Goal: Information Seeking & Learning: Check status

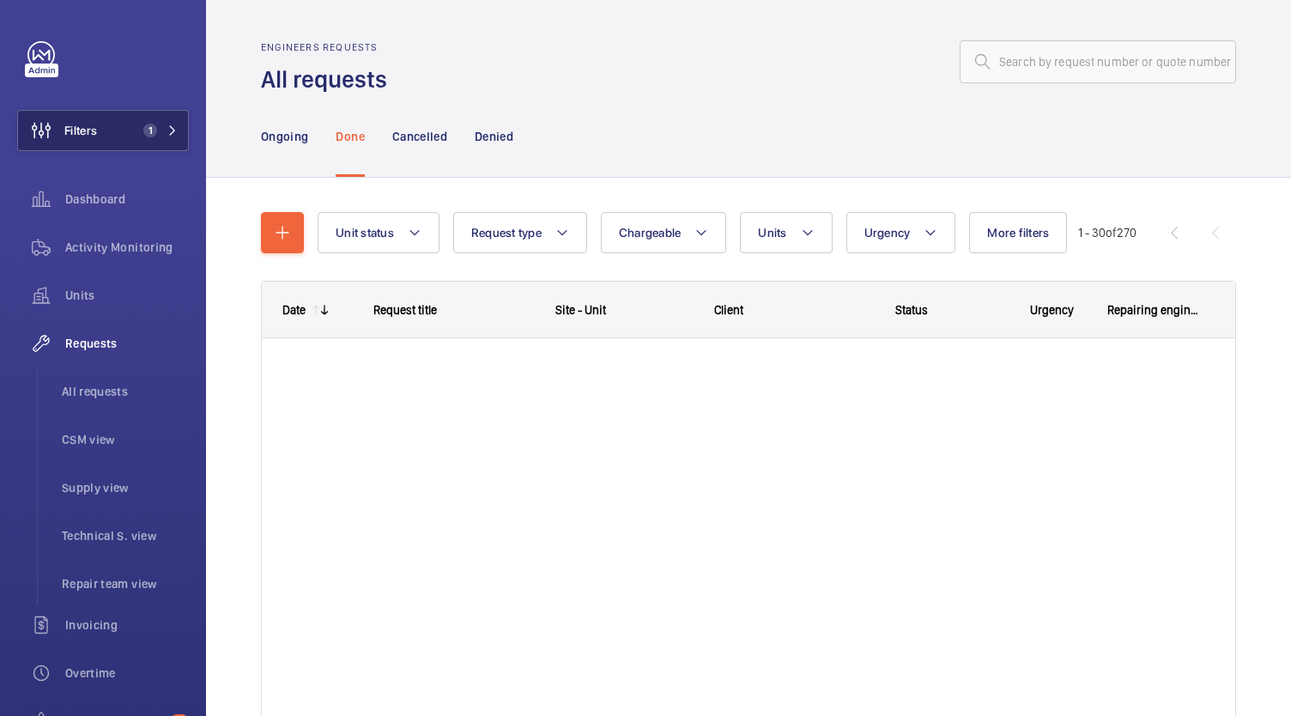
click at [97, 130] on span "Filters" at bounding box center [80, 130] width 33 height 17
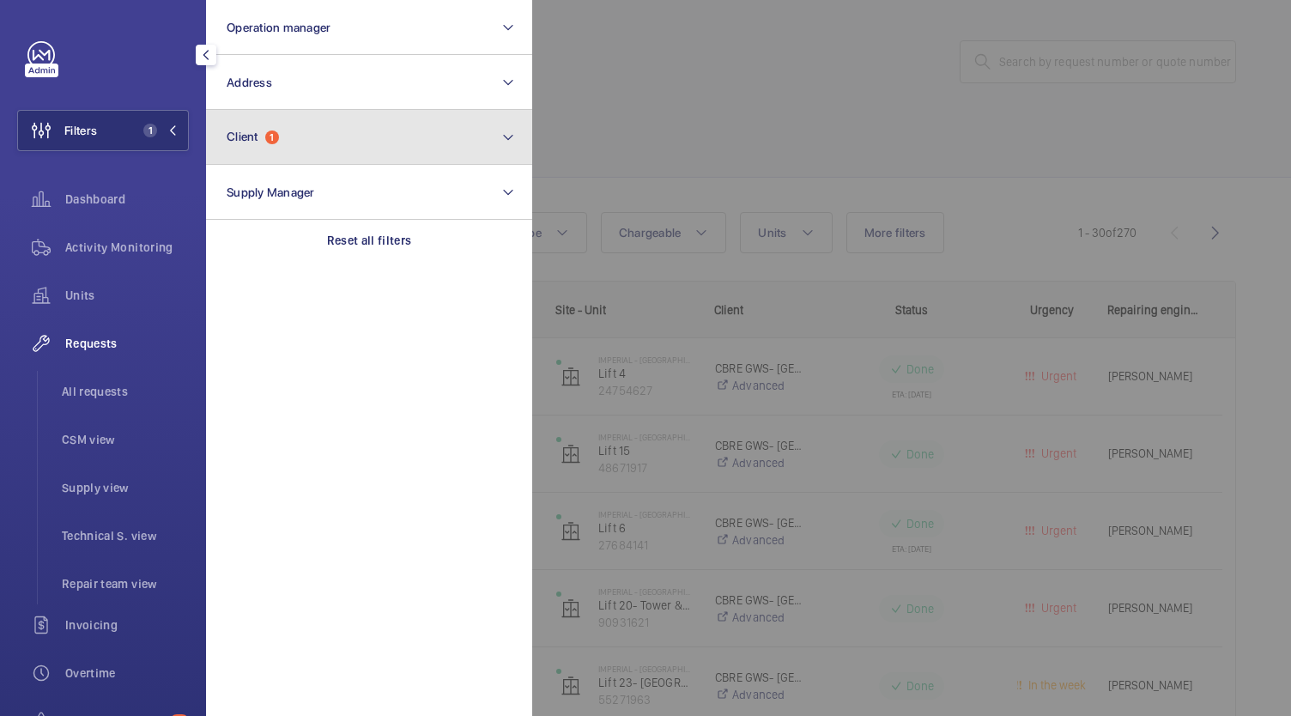
click at [390, 127] on button "Client 1" at bounding box center [369, 137] width 326 height 55
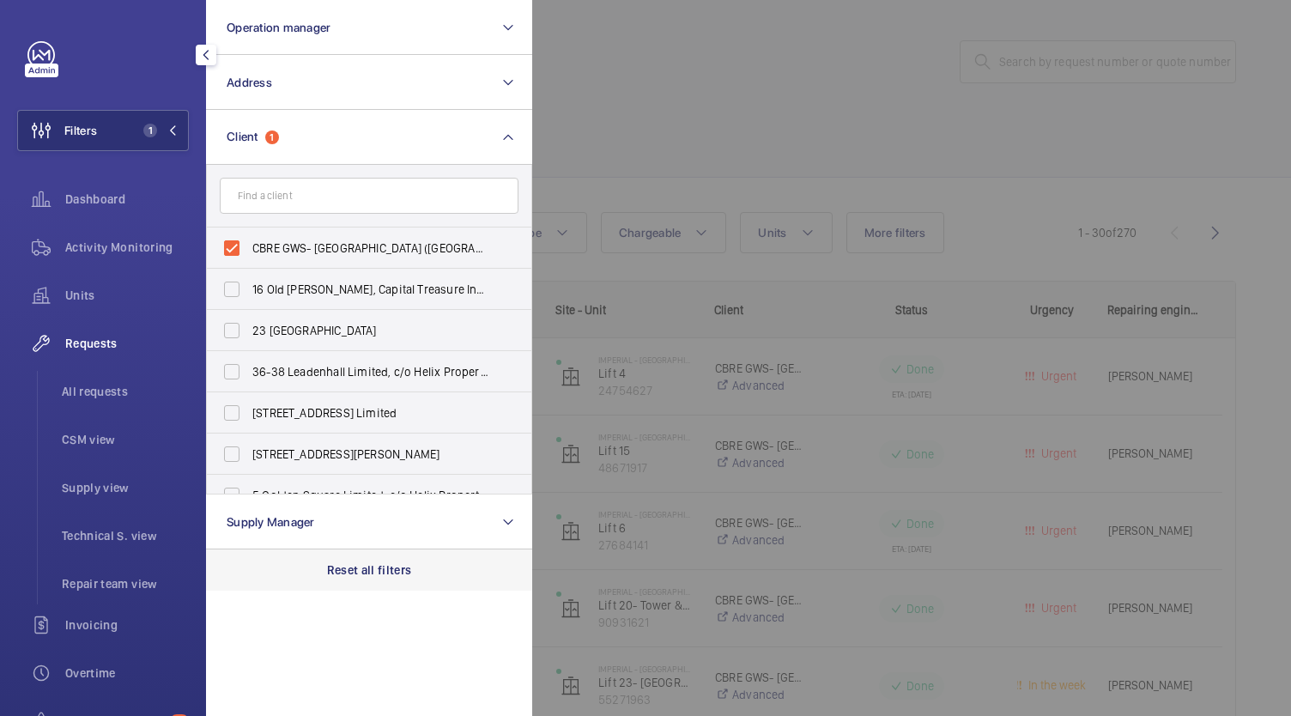
click at [378, 557] on div "Reset all filters" at bounding box center [369, 569] width 326 height 41
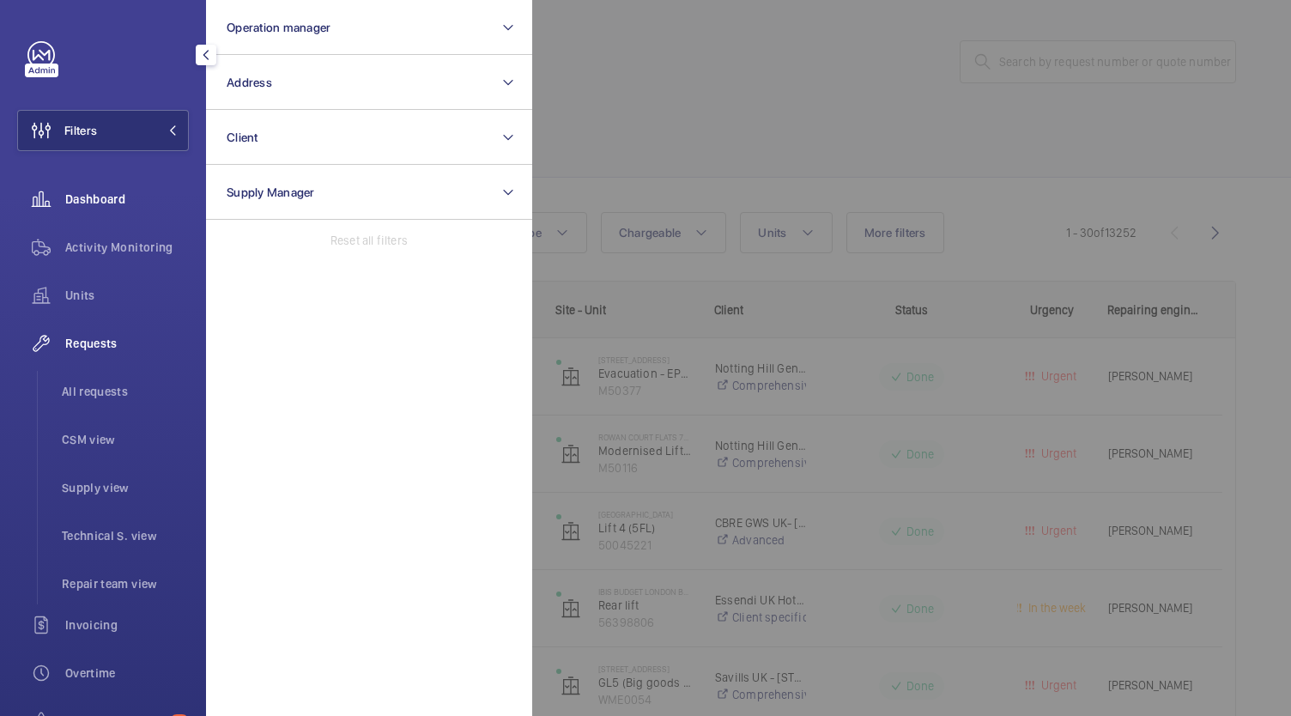
click at [58, 197] on wm-front-icon-button at bounding box center [41, 198] width 48 height 41
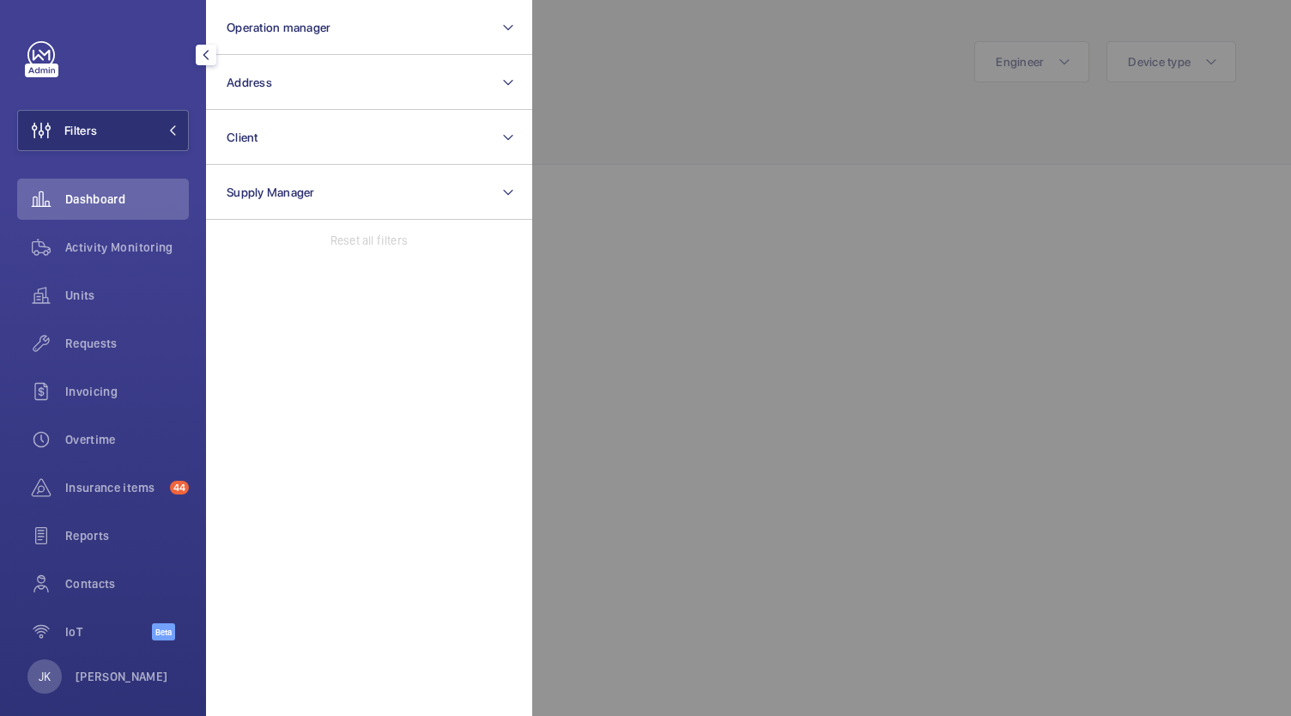
click at [810, 355] on div at bounding box center [1177, 358] width 1291 height 716
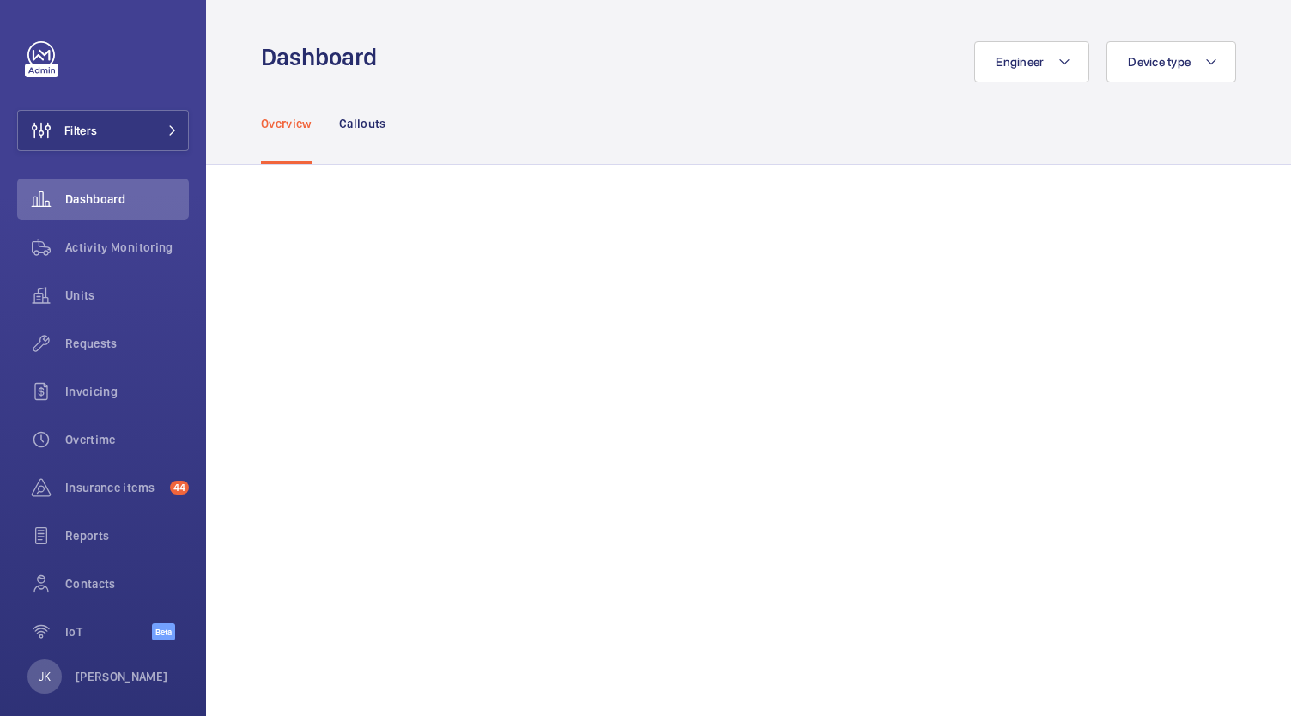
scroll to position [6, 0]
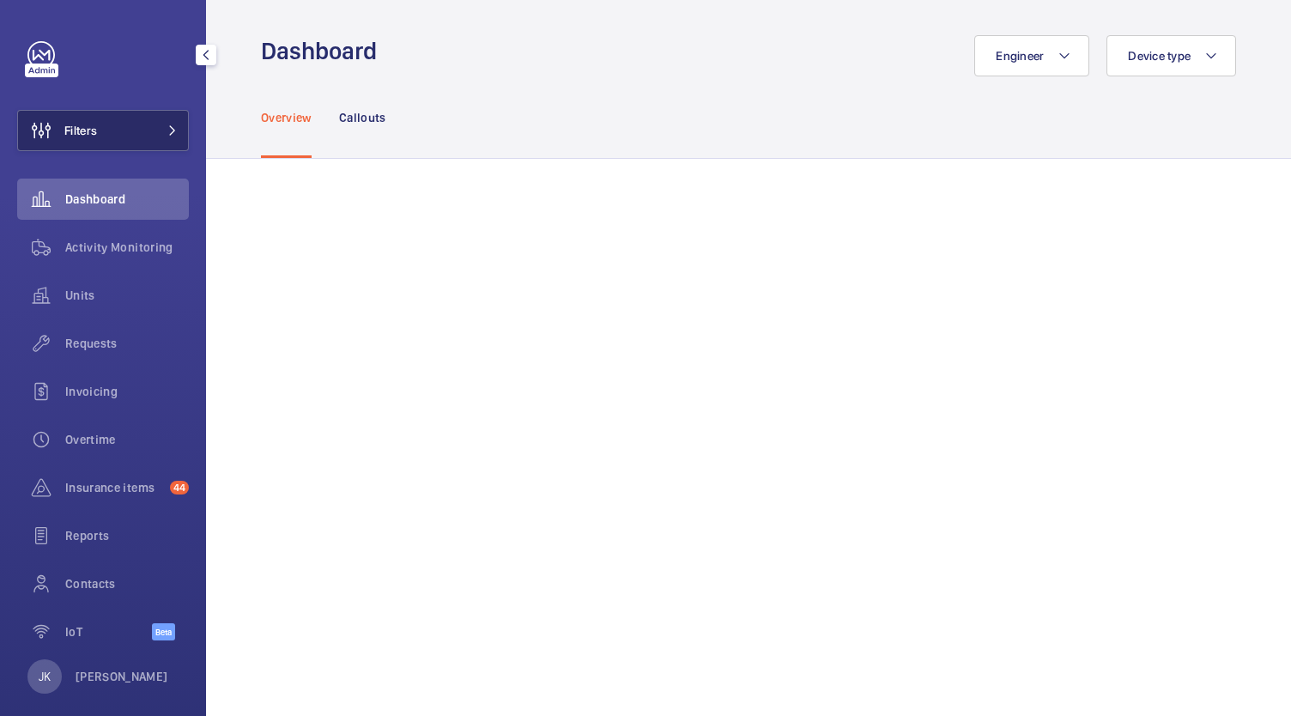
click at [123, 145] on button "Filters" at bounding box center [103, 130] width 172 height 41
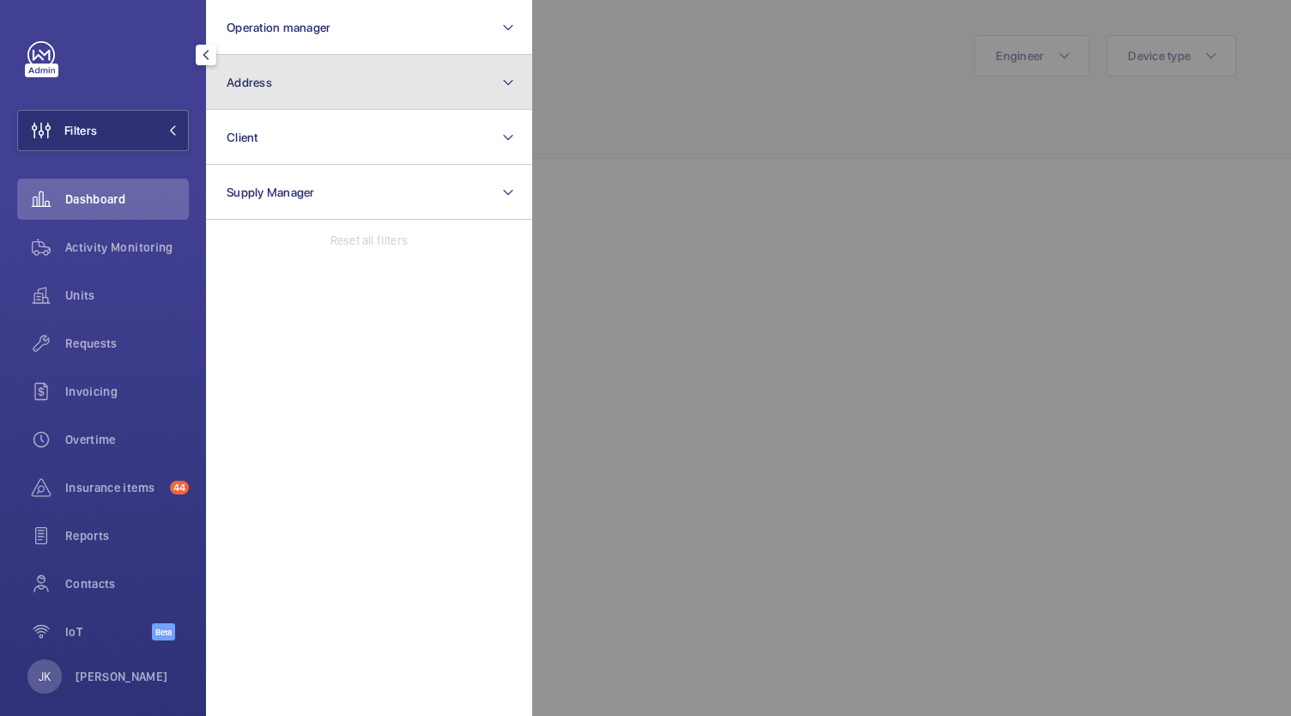
click at [286, 93] on button "Address" at bounding box center [369, 82] width 326 height 55
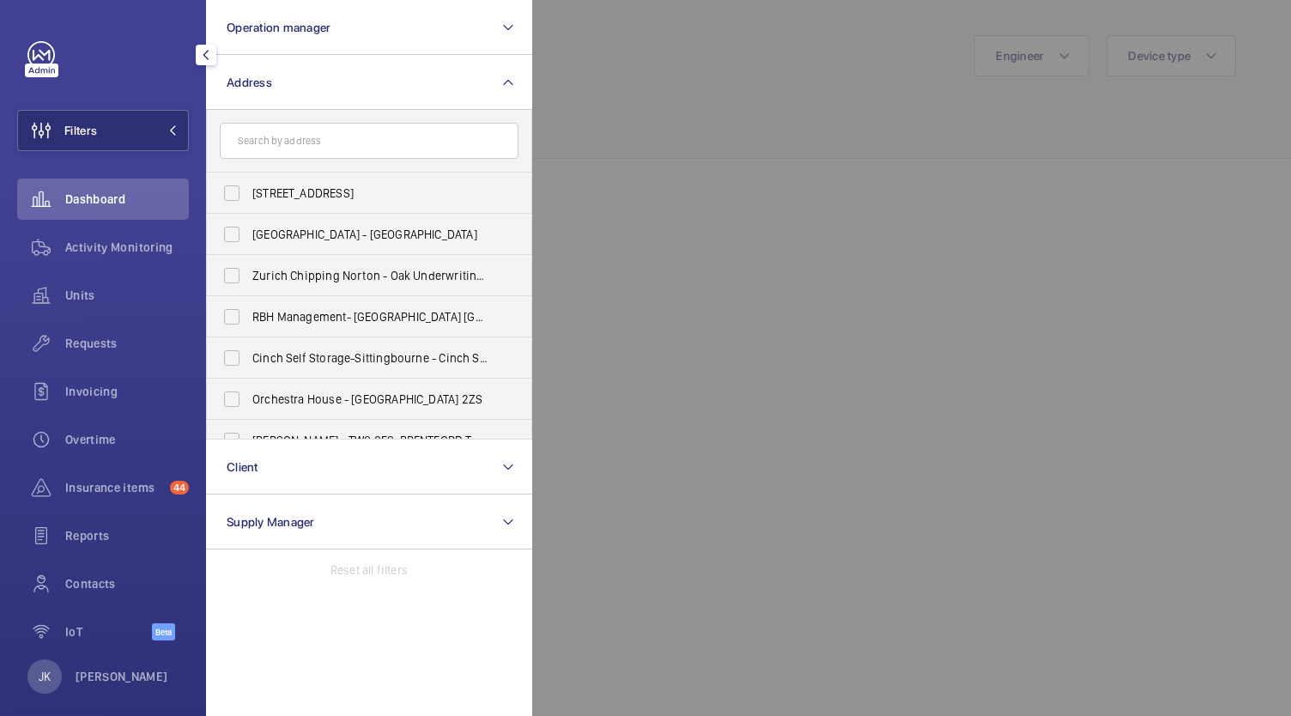
click at [386, 147] on input "text" at bounding box center [369, 141] width 299 height 36
type input "nat"
click at [392, 360] on span "Nat ural History Museum - Cromwell Road, LONDON SW7 5BD" at bounding box center [370, 357] width 236 height 17
click at [249, 360] on input "Nat ural History Museum - Cromwell Road, LONDON SW7 5BD" at bounding box center [232, 358] width 34 height 34
checkbox input "true"
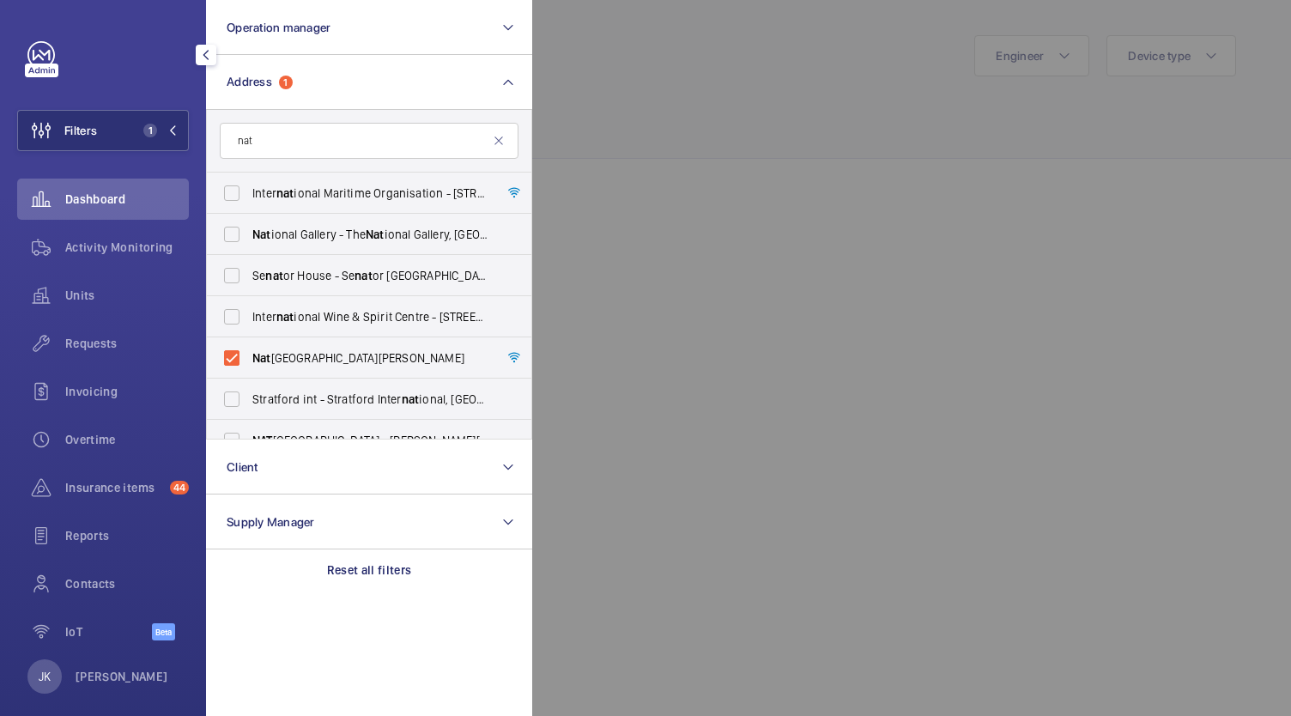
click at [644, 229] on div at bounding box center [1177, 358] width 1291 height 716
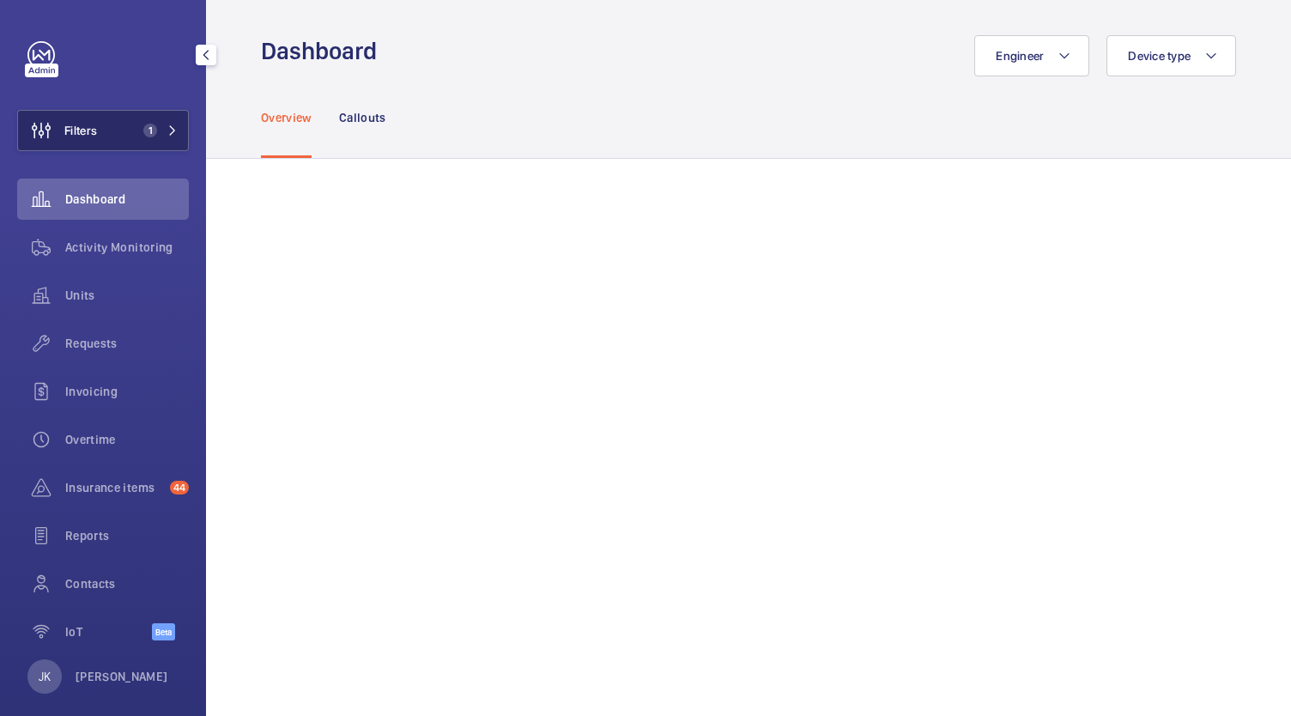
click at [76, 124] on span "Filters" at bounding box center [80, 130] width 33 height 17
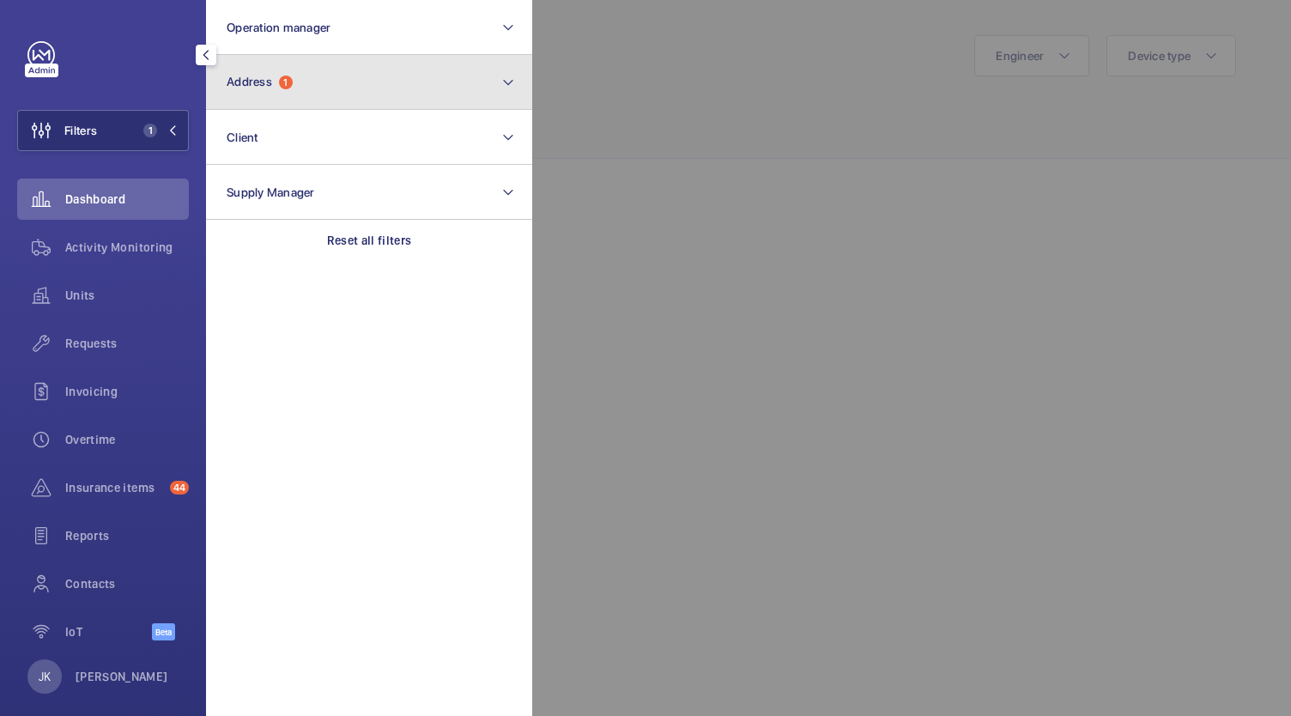
click at [412, 99] on button "Address 1" at bounding box center [369, 82] width 326 height 55
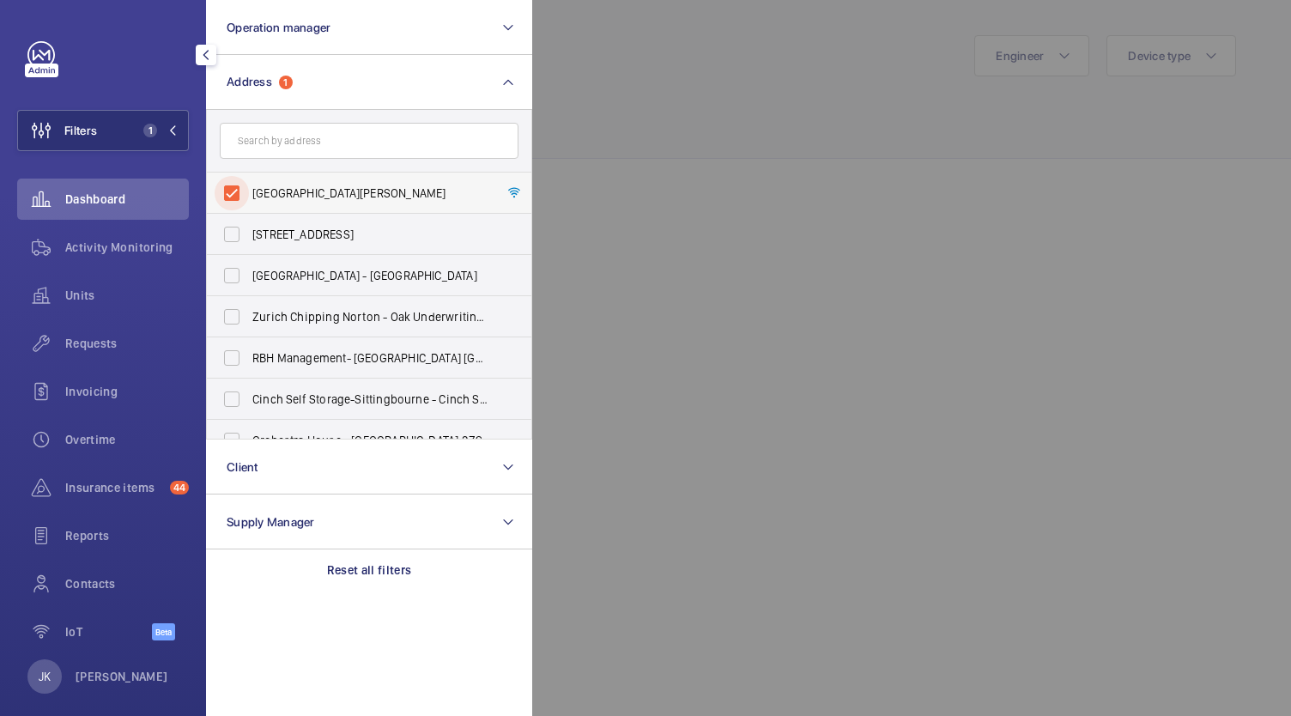
click at [236, 193] on input "Natural History Museum - Cromwell Road, LONDON SW7 5BD" at bounding box center [232, 193] width 34 height 34
click at [237, 191] on input "Natural History Museum - Cromwell Road, LONDON SW7 5BD" at bounding box center [232, 193] width 34 height 34
click at [264, 143] on input "text" at bounding box center [369, 141] width 299 height 36
click at [233, 183] on input "Natural History Museum - Cromwell Road, LONDON SW7 5BD" at bounding box center [232, 193] width 34 height 34
checkbox input "false"
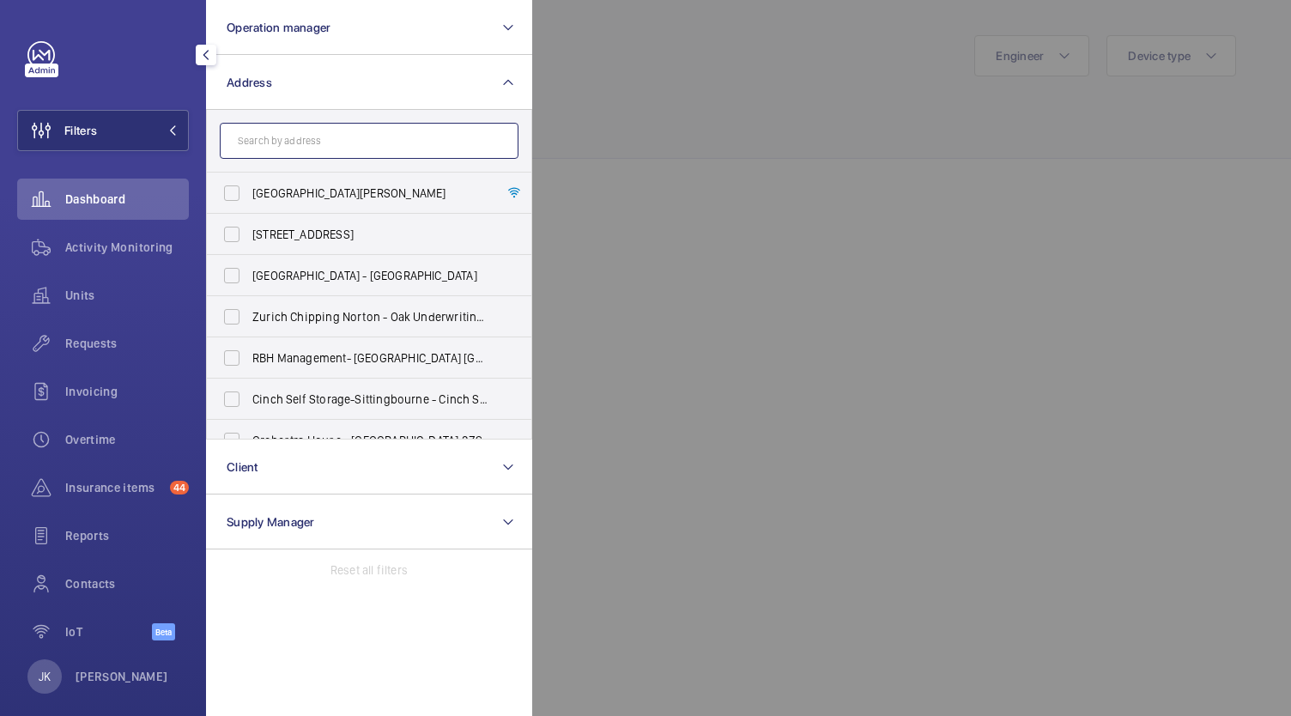
click at [254, 140] on input "text" at bounding box center [369, 141] width 299 height 36
type input "airbus"
click at [293, 354] on span "Airbus" at bounding box center [304, 358] width 35 height 14
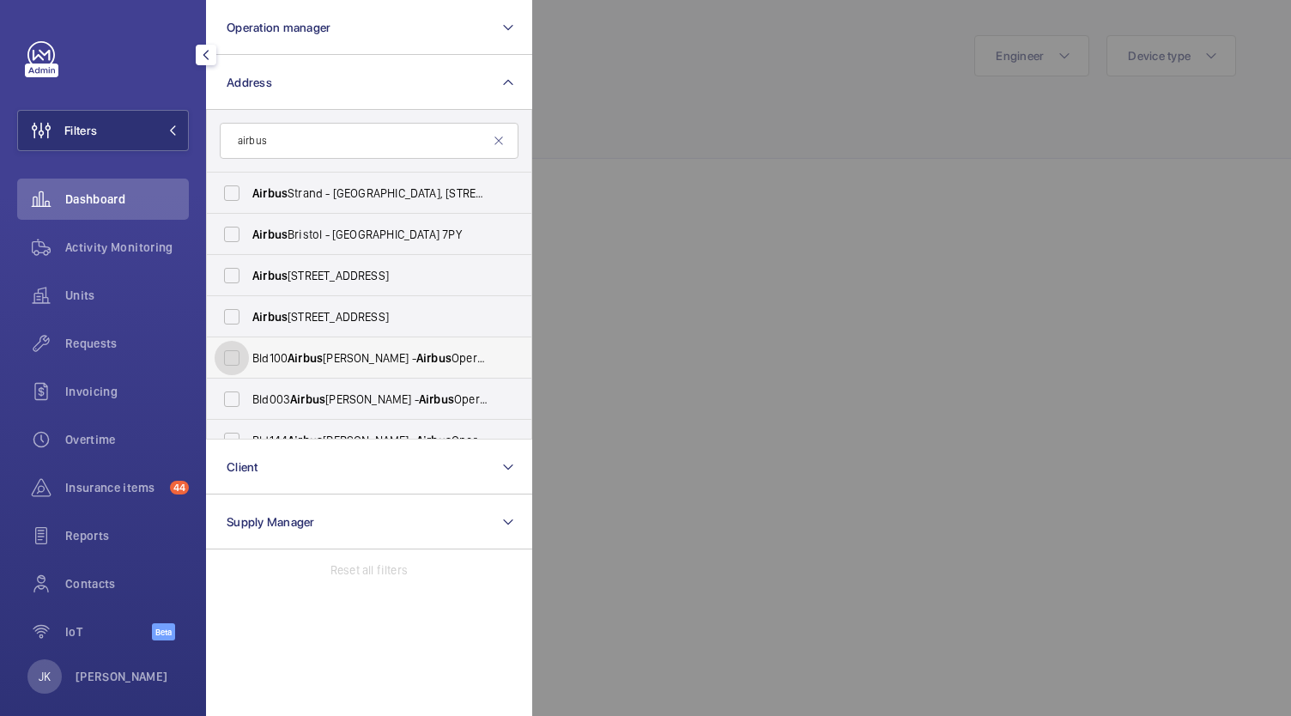
click at [249, 354] on input "Bld100 Airbus Broughton - Airbus Operations Ltd., CHESTER CH4 0DR" at bounding box center [232, 358] width 34 height 34
click at [291, 352] on span "Airbus" at bounding box center [304, 358] width 35 height 14
click at [249, 352] on input "Bld100 Airbus Broughton - Airbus Operations Ltd., CHESTER CH4 0DR" at bounding box center [232, 358] width 34 height 34
checkbox input "false"
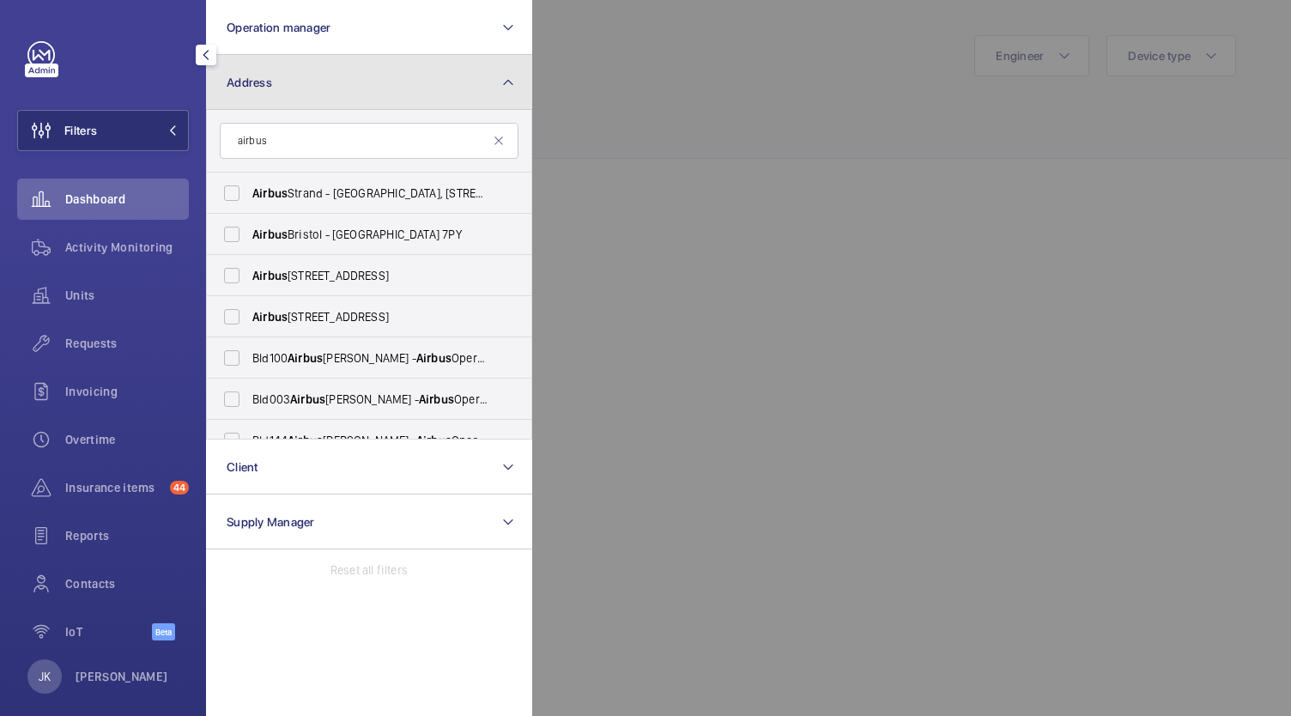
click at [505, 87] on mat-icon at bounding box center [508, 82] width 14 height 21
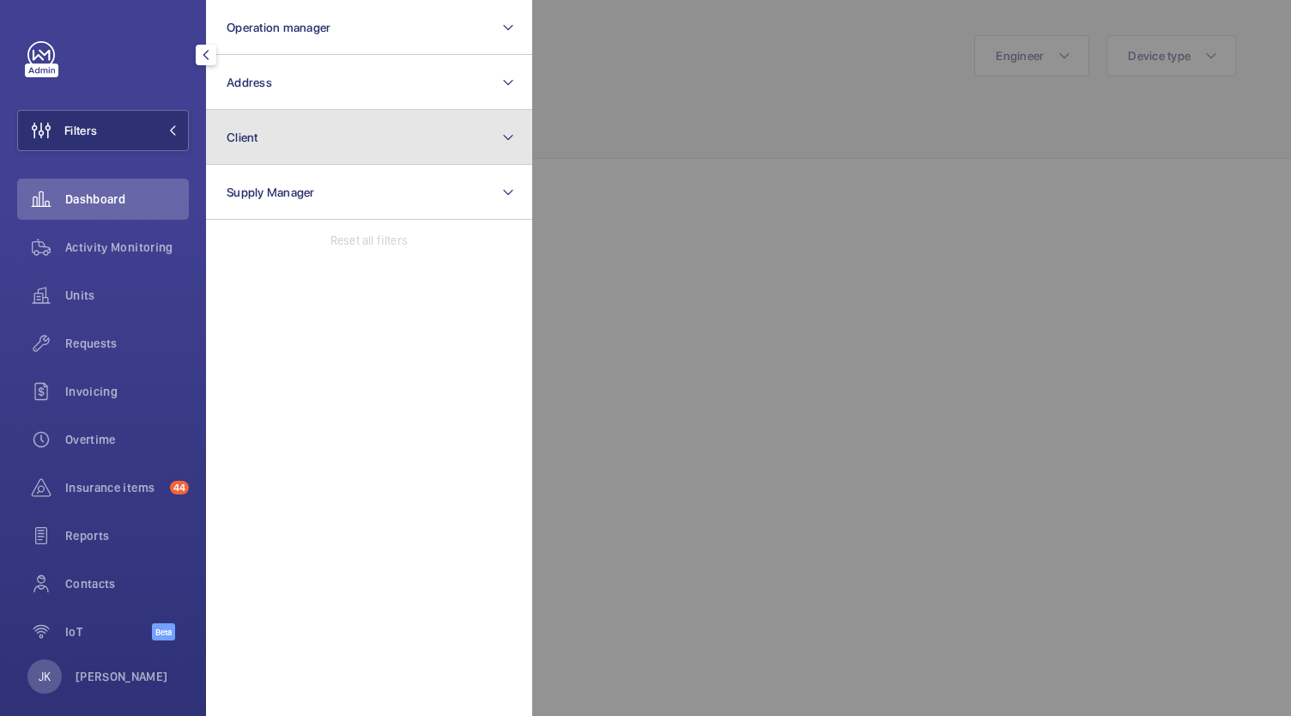
click at [469, 133] on button "Client" at bounding box center [369, 137] width 326 height 55
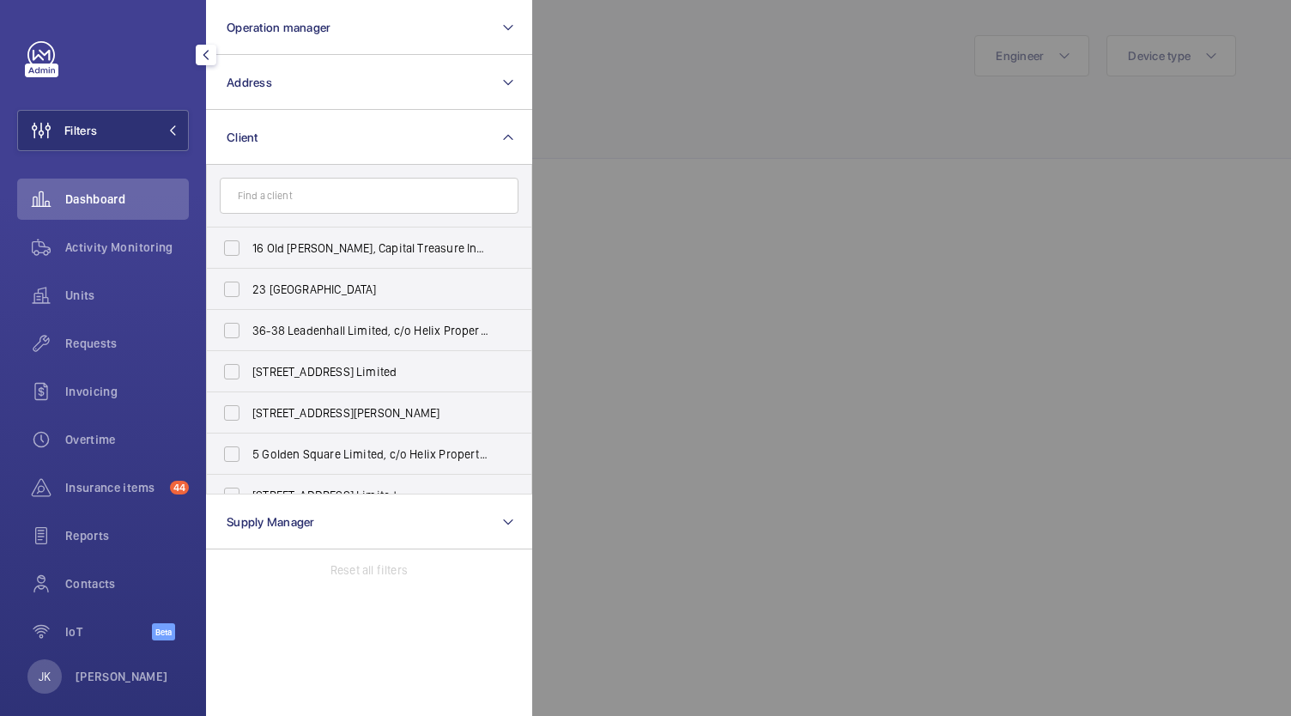
click at [357, 209] on input "text" at bounding box center [369, 196] width 299 height 36
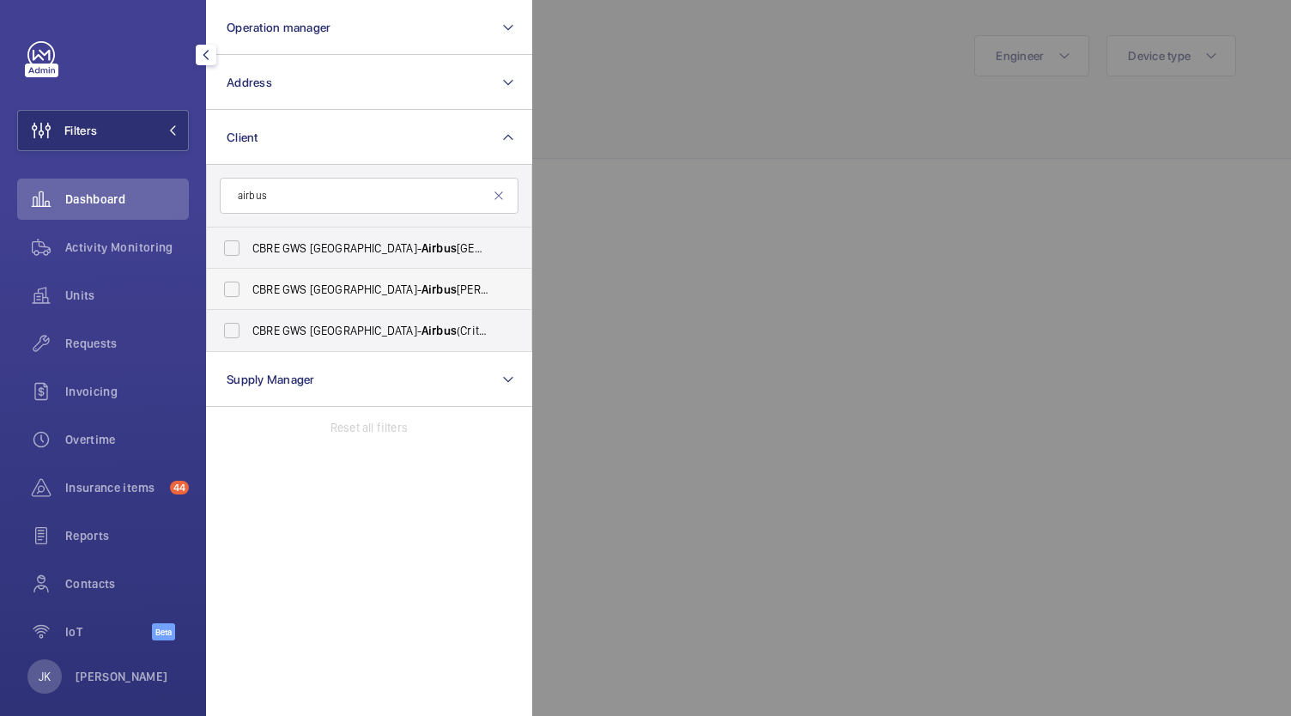
type input "airbus"
click at [421, 286] on span "Airbus" at bounding box center [438, 289] width 35 height 14
click at [249, 286] on input "CBRE GWS UK- Airbus Broughton" at bounding box center [232, 289] width 34 height 34
checkbox input "true"
click at [709, 167] on div at bounding box center [1177, 358] width 1291 height 716
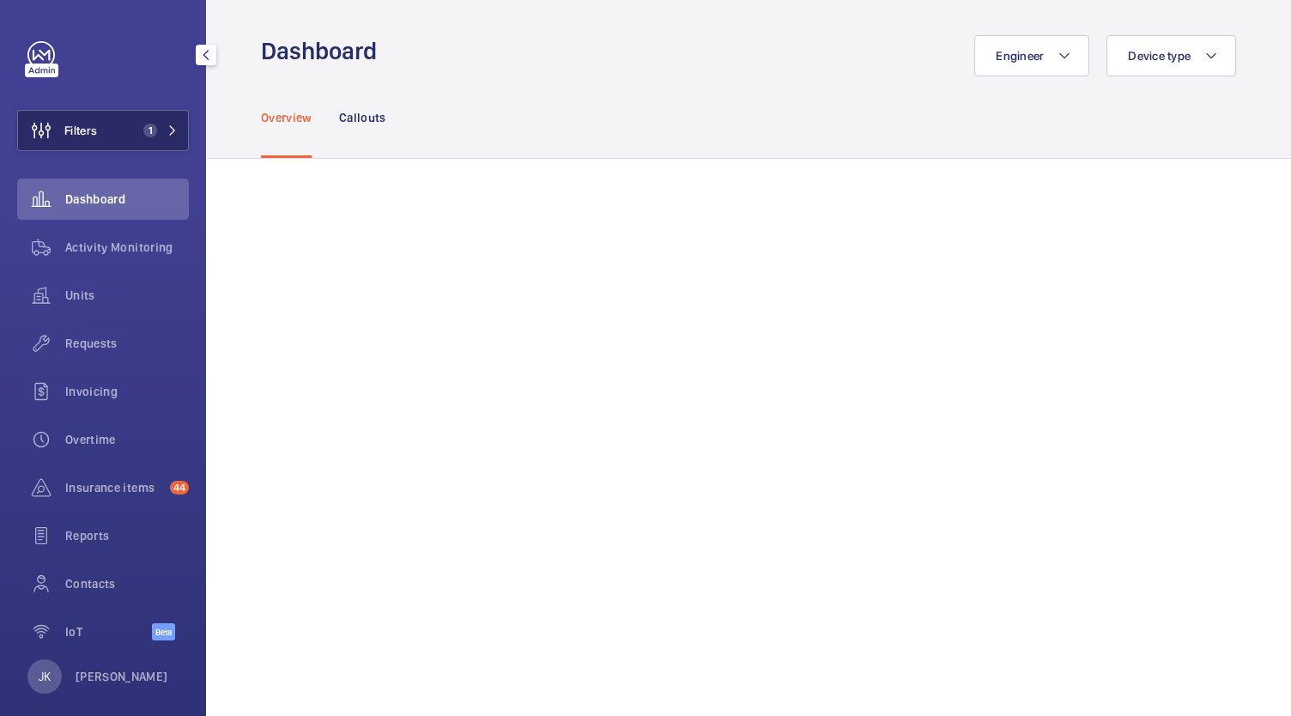
click at [122, 136] on button "Filters 1" at bounding box center [103, 130] width 172 height 41
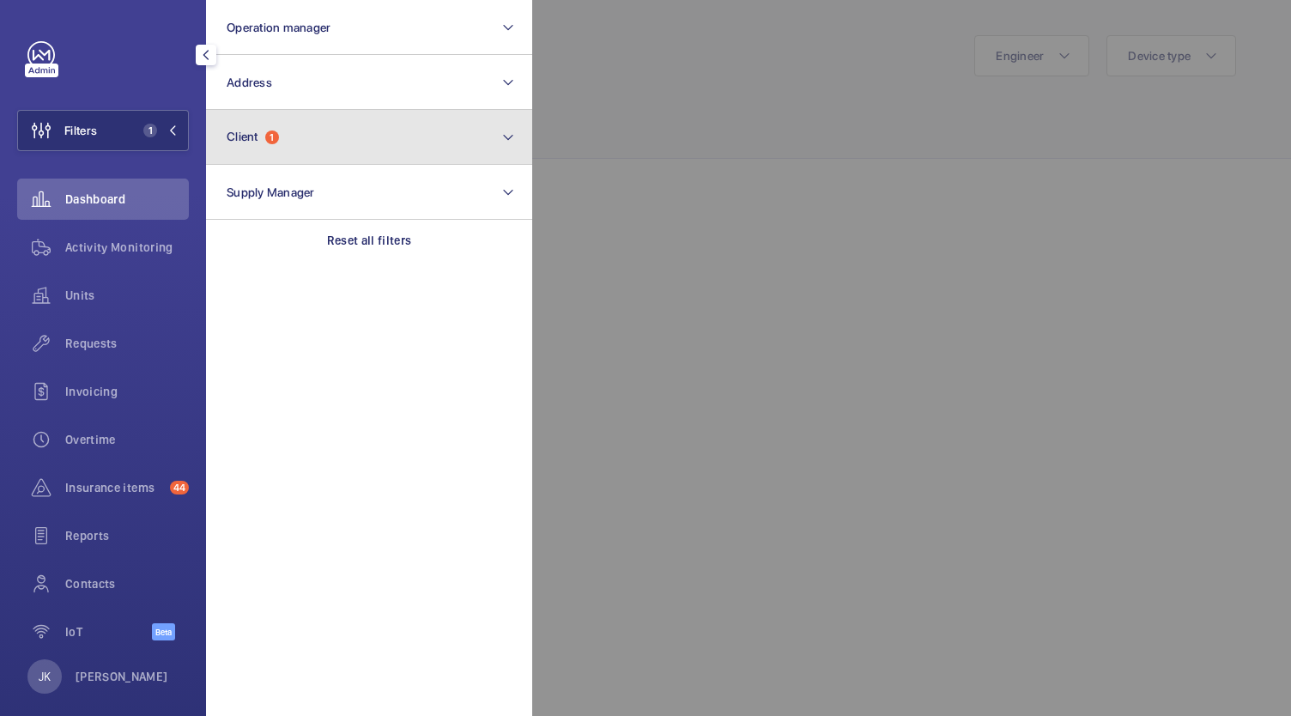
click at [379, 140] on button "Client 1" at bounding box center [369, 137] width 326 height 55
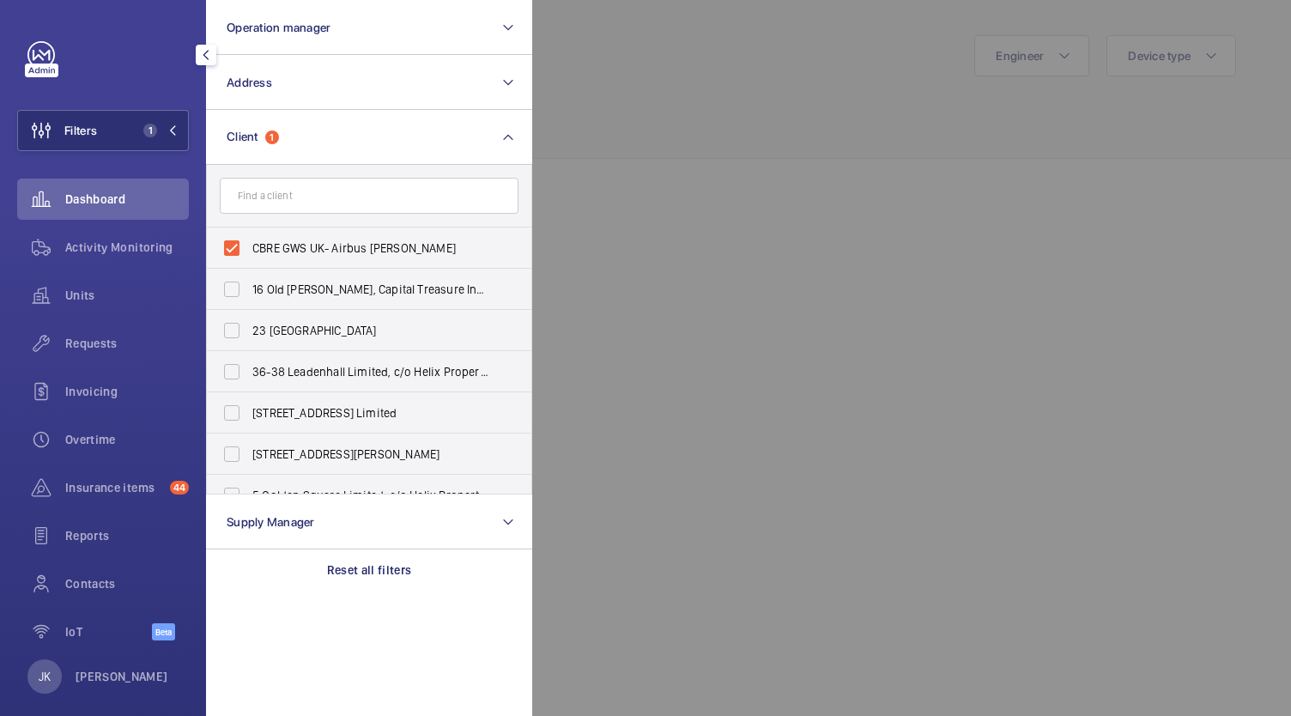
click at [376, 200] on input "text" at bounding box center [369, 196] width 299 height 36
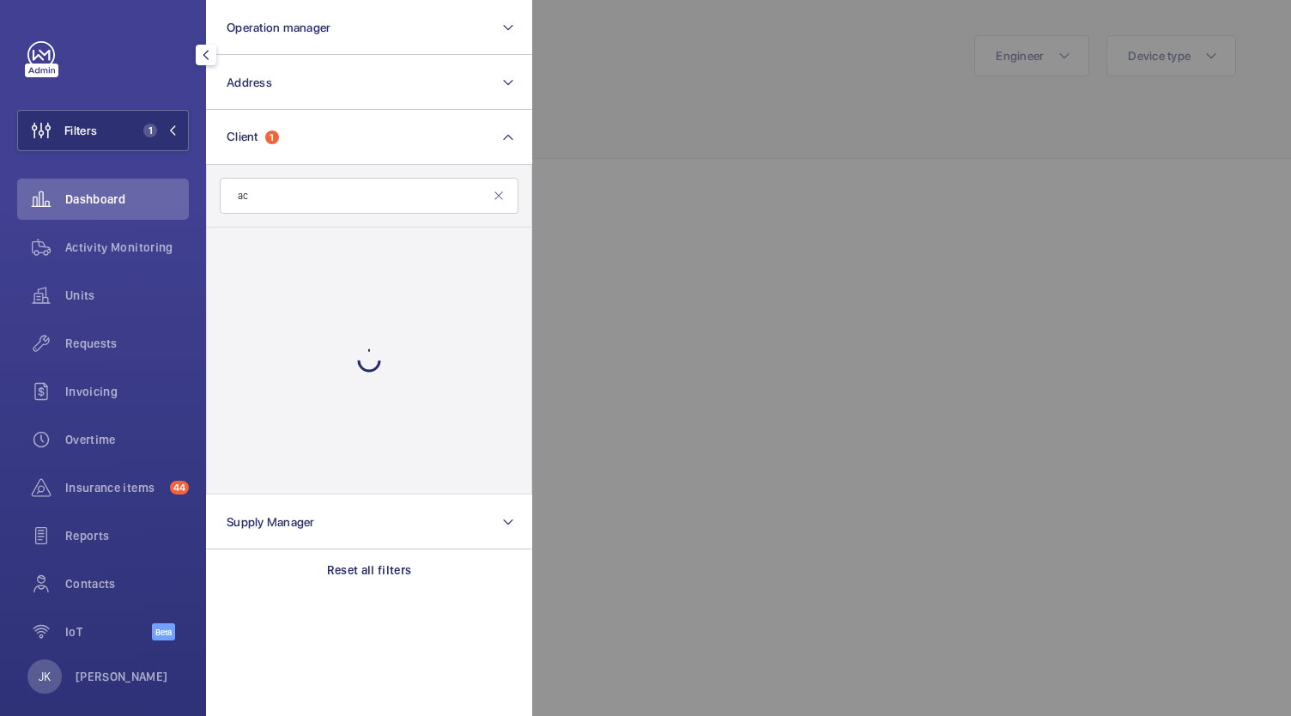
type input "a"
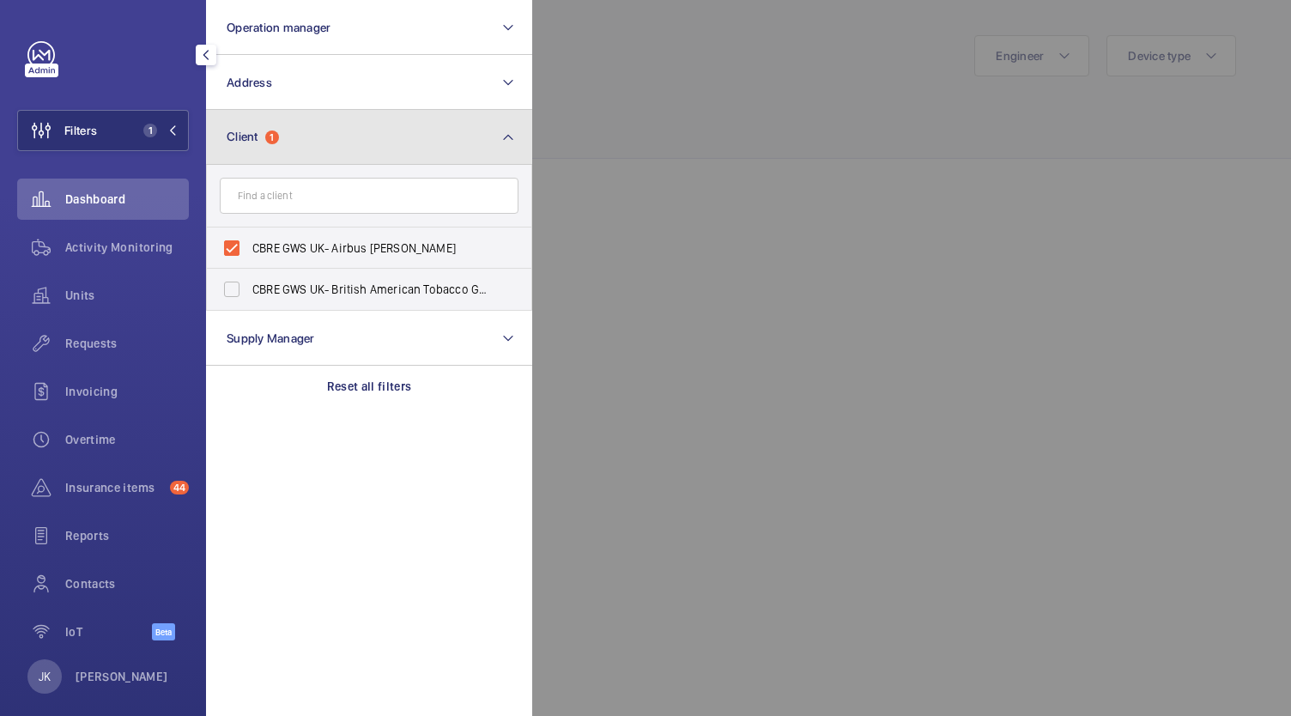
click at [422, 110] on button "Client 1" at bounding box center [369, 137] width 326 height 55
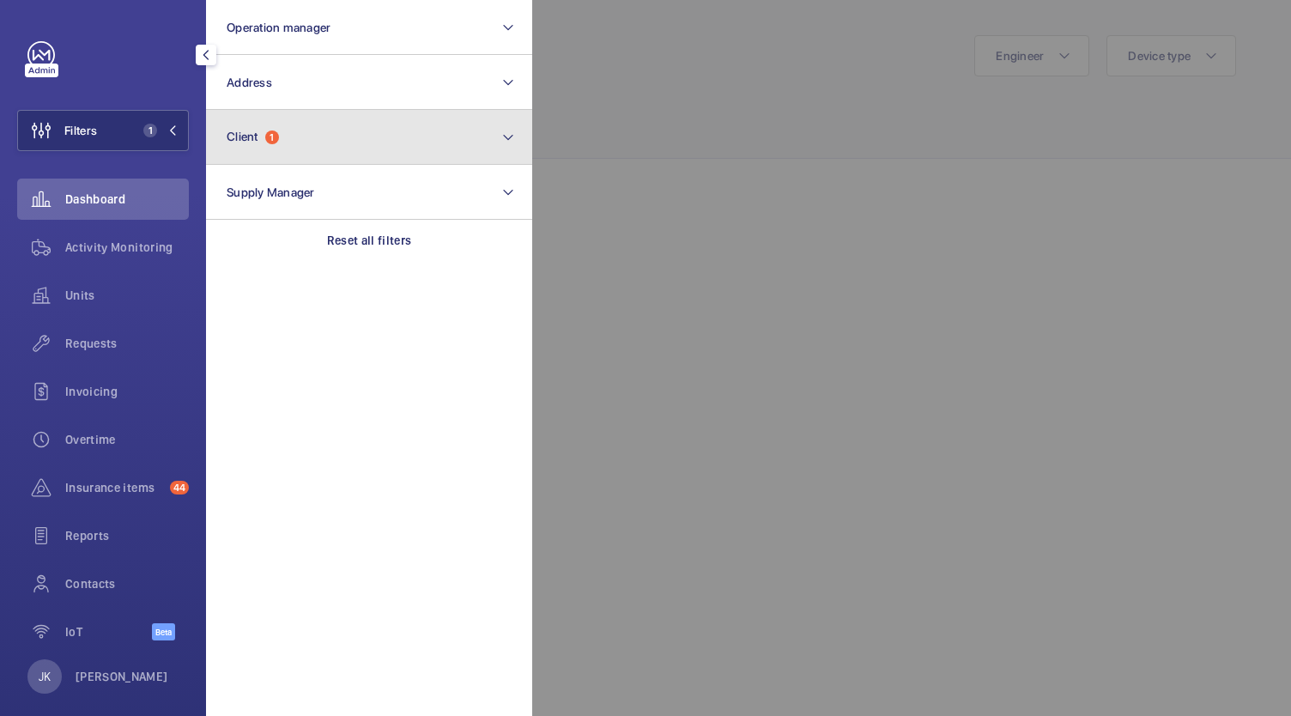
click at [413, 161] on button "Client 1" at bounding box center [369, 137] width 326 height 55
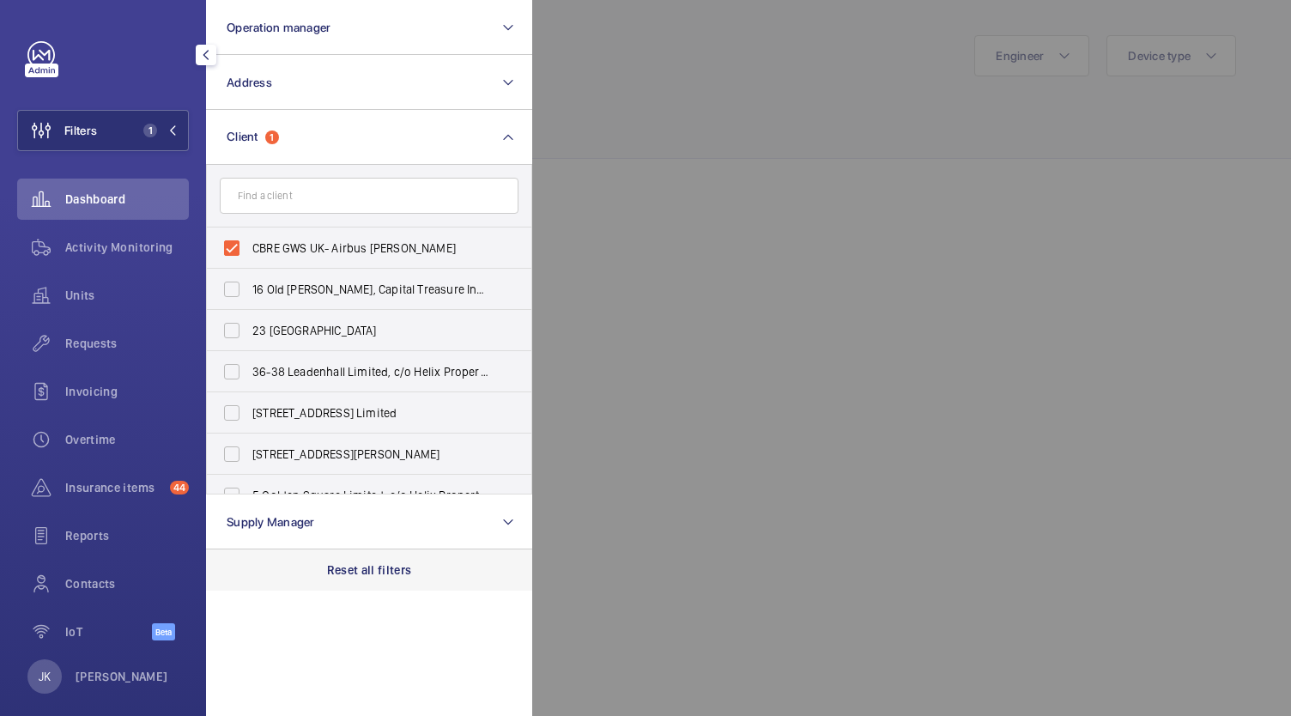
click at [359, 566] on p "Reset all filters" at bounding box center [369, 569] width 85 height 17
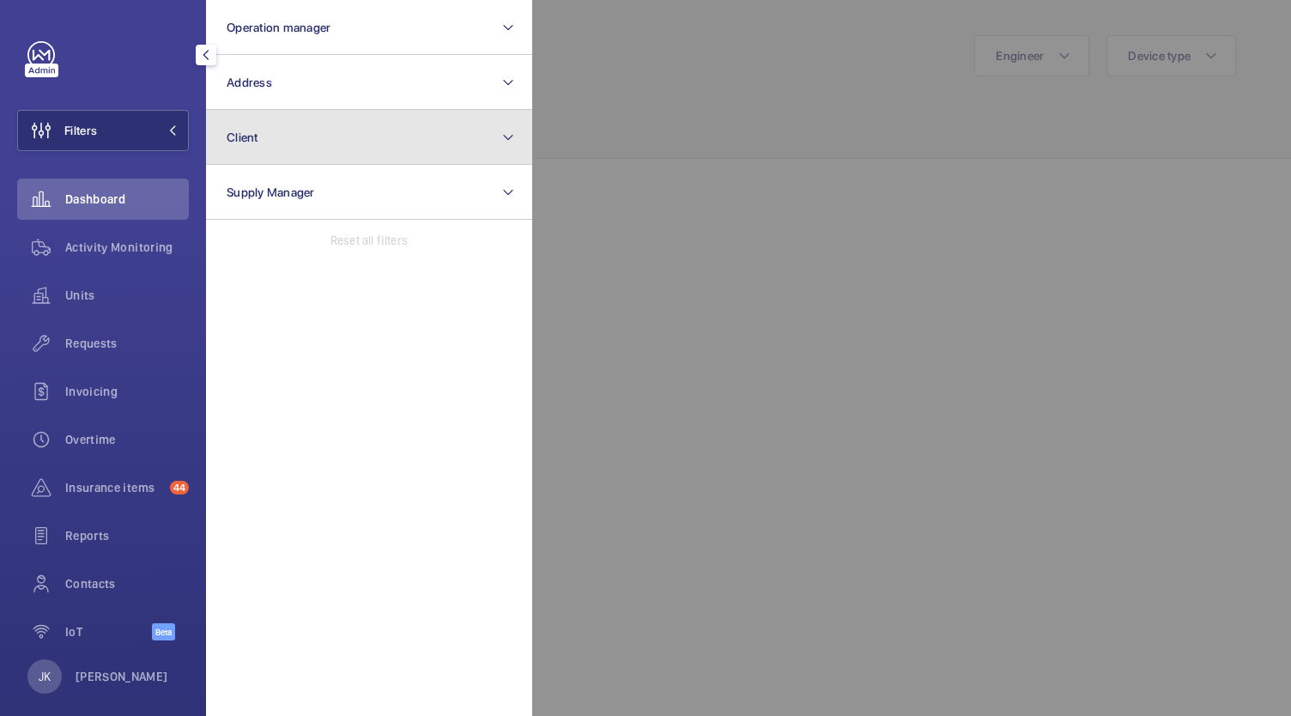
click at [302, 143] on button "Client" at bounding box center [369, 137] width 326 height 55
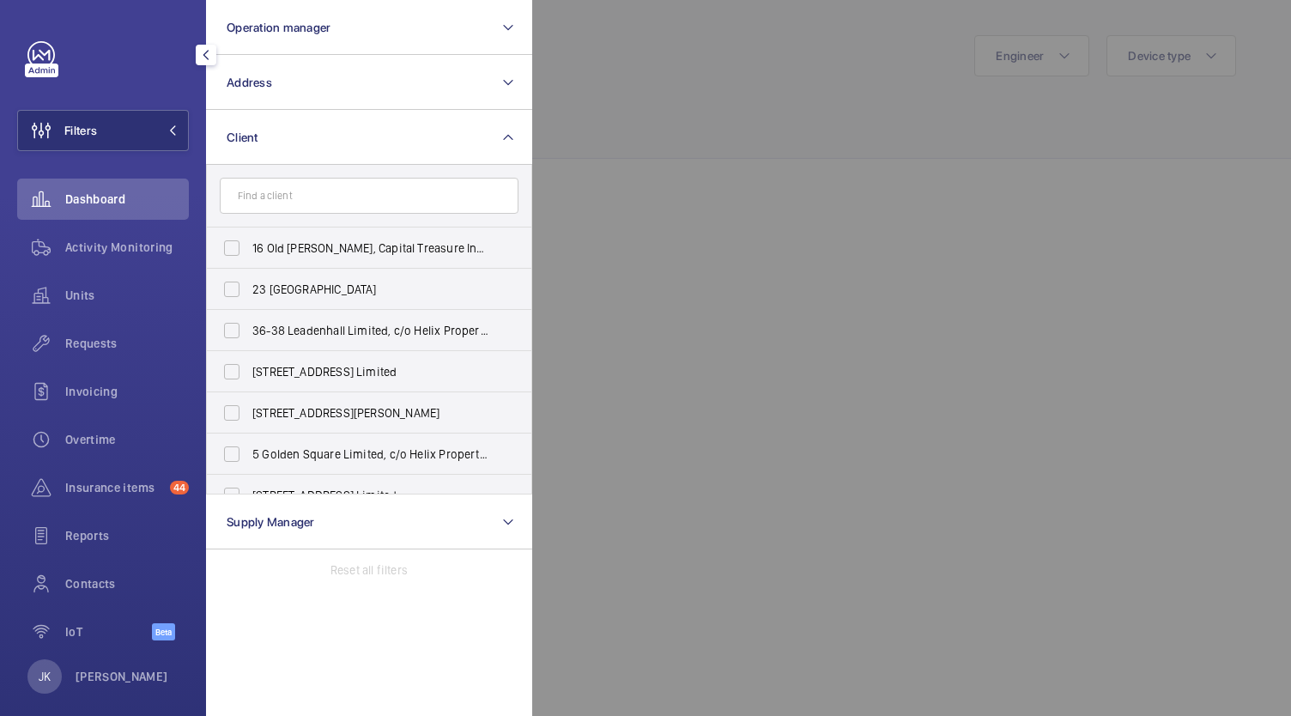
click at [300, 213] on input "text" at bounding box center [369, 196] width 299 height 36
click at [300, 198] on input "text" at bounding box center [369, 196] width 299 height 36
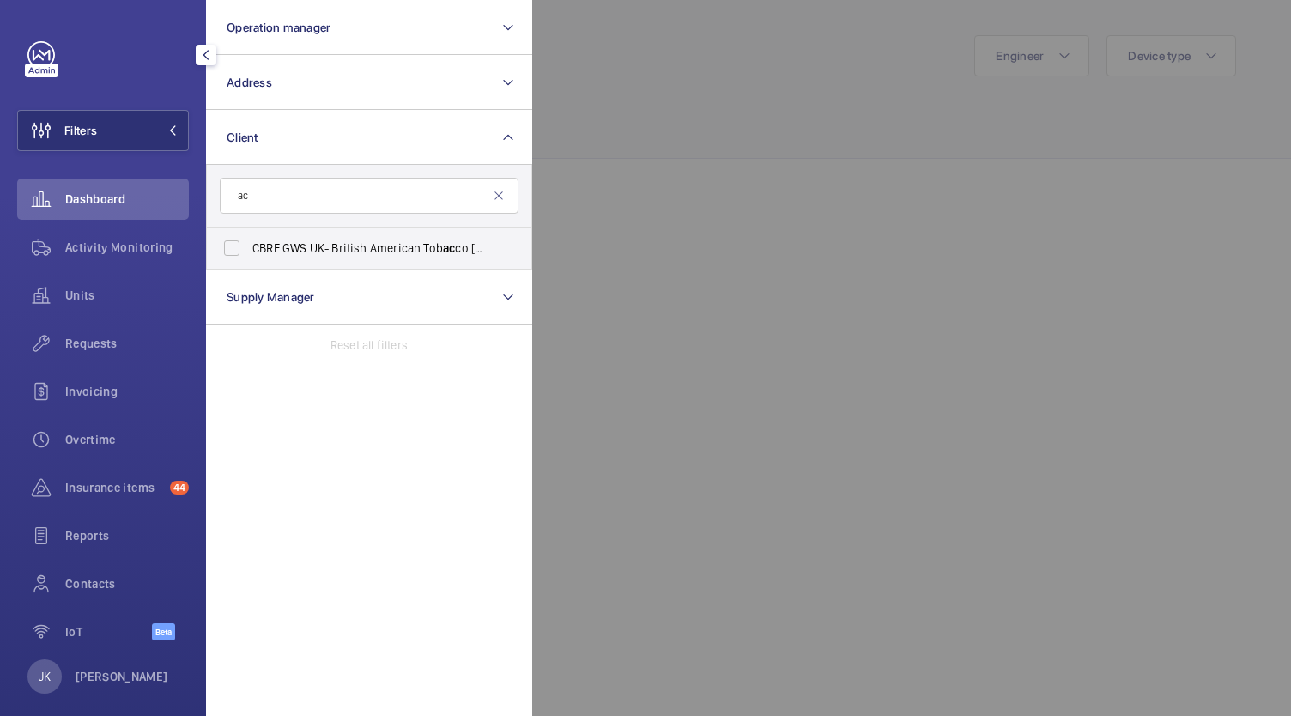
type input "a"
type input "essen"
click at [322, 242] on span "Essen di UK Hotels 1 Limited" at bounding box center [370, 247] width 236 height 17
click at [249, 242] on input "Essen di UK Hotels 1 Limited" at bounding box center [232, 248] width 34 height 34
checkbox input "true"
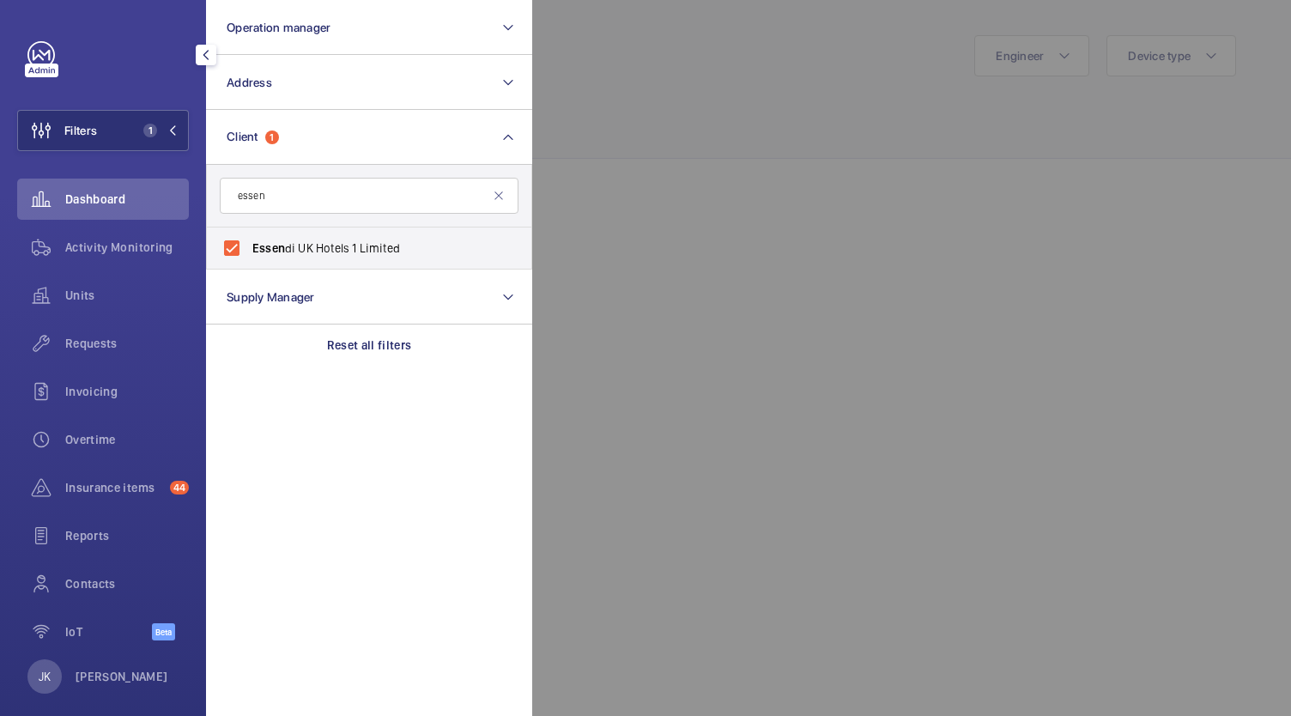
click at [685, 184] on div at bounding box center [1177, 358] width 1291 height 716
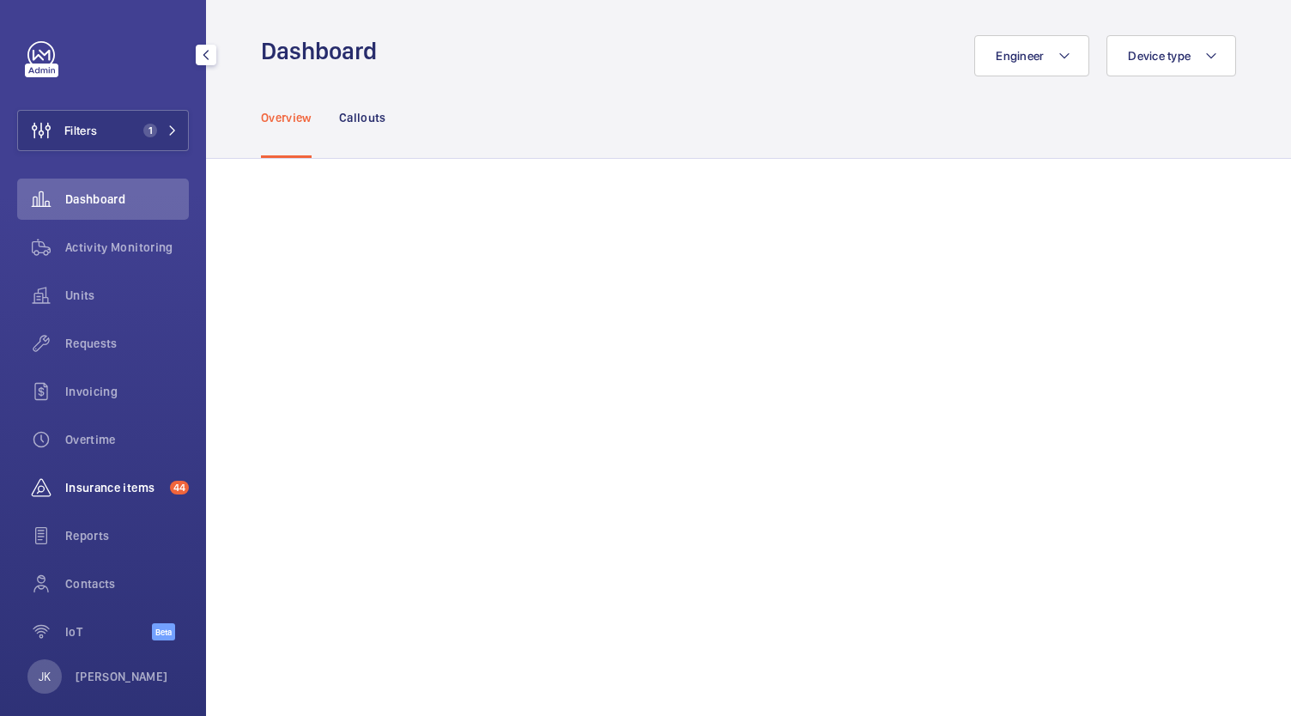
click at [102, 491] on span "Insurance items" at bounding box center [114, 487] width 98 height 17
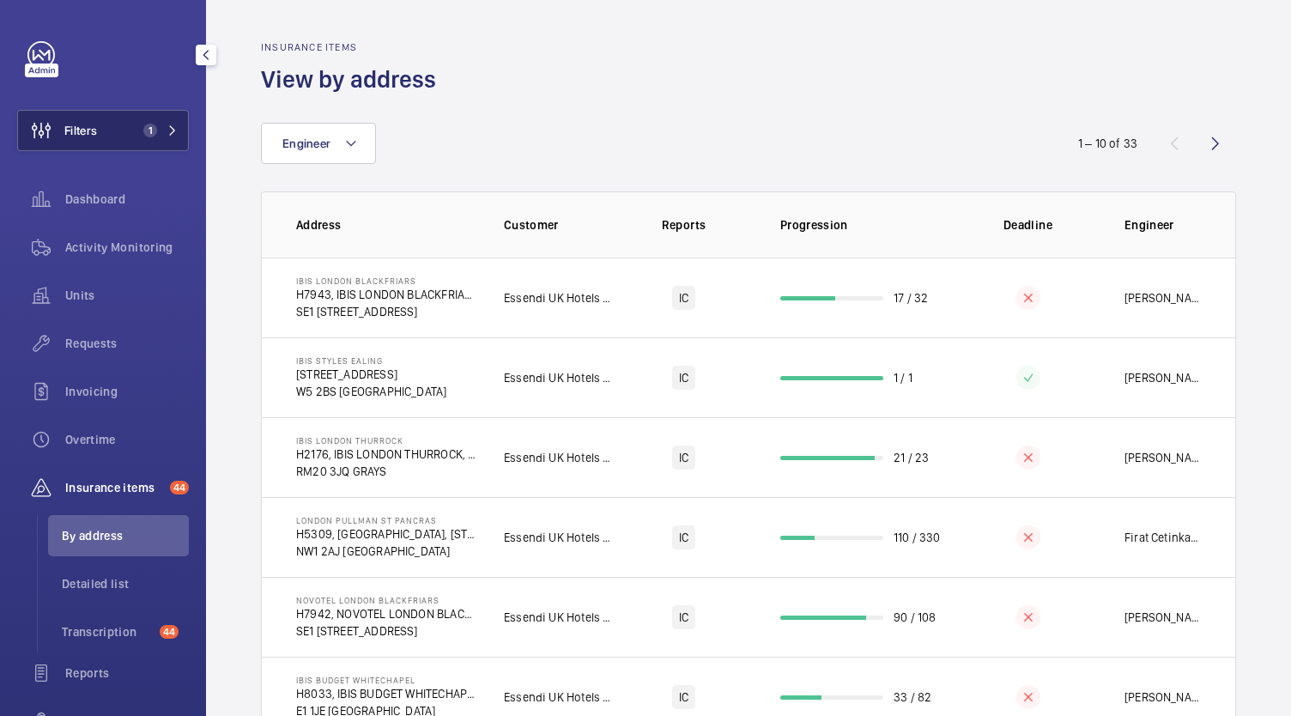
click at [87, 124] on span "Filters" at bounding box center [80, 130] width 33 height 17
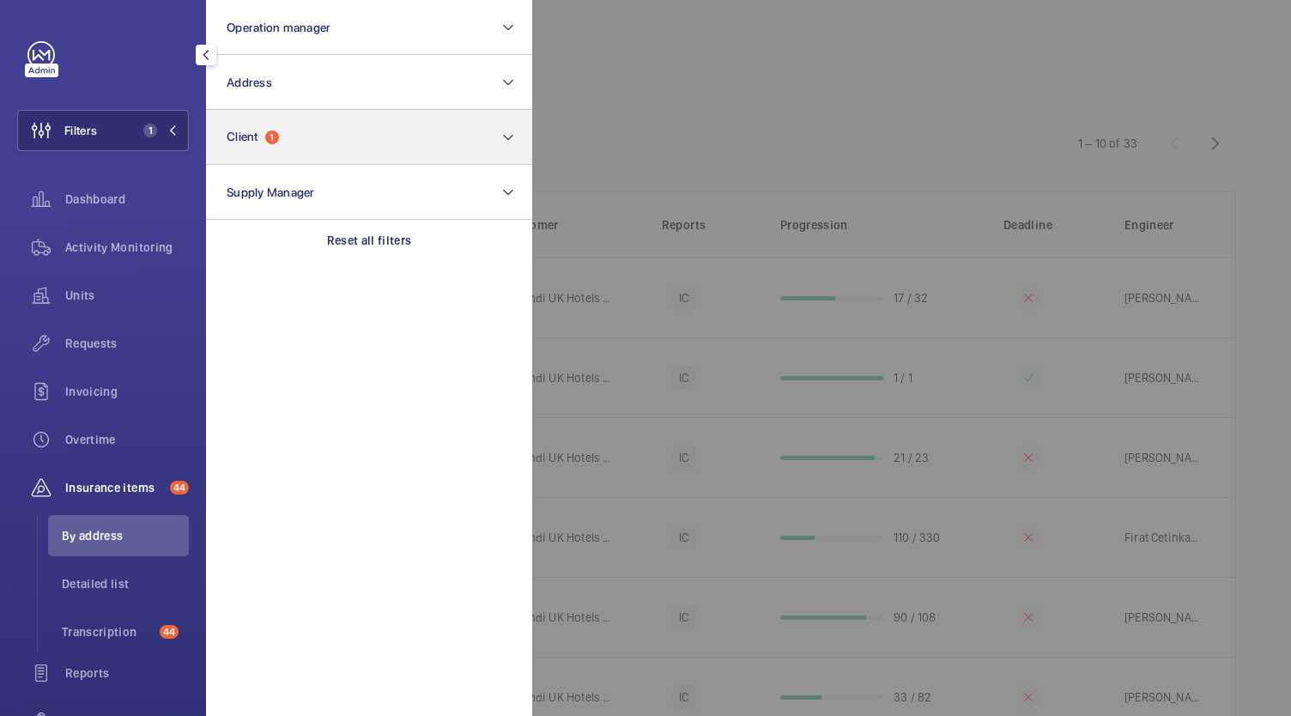
click at [518, 129] on button "Client 1" at bounding box center [369, 137] width 326 height 55
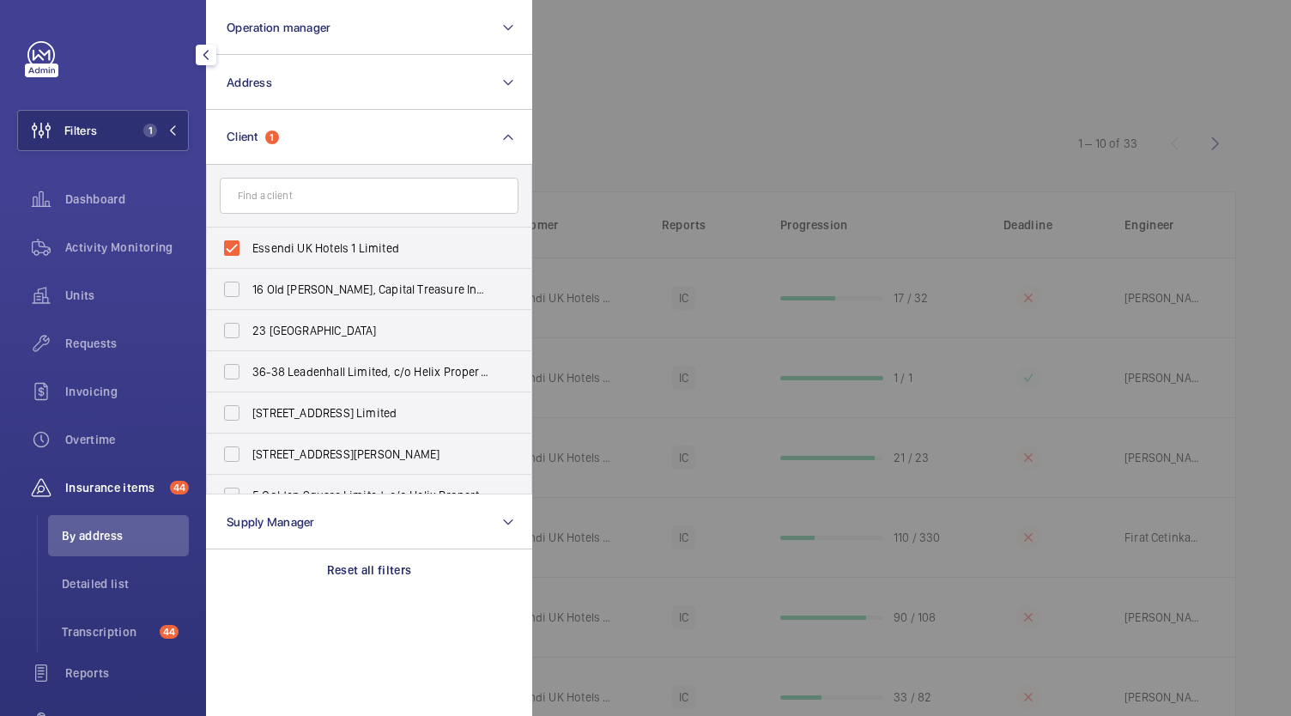
click at [618, 139] on div at bounding box center [1177, 358] width 1291 height 716
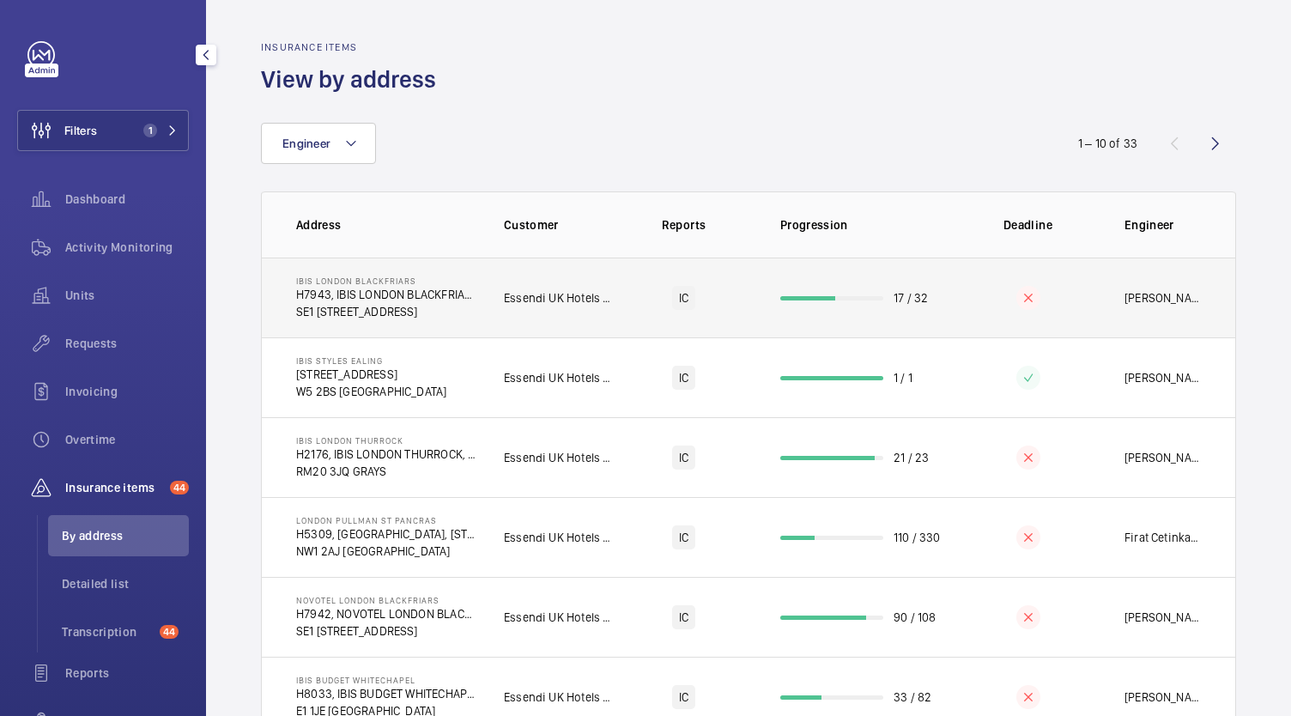
click at [343, 307] on p "SE1 8NZ BLACKFRIARS ROAD" at bounding box center [386, 311] width 180 height 17
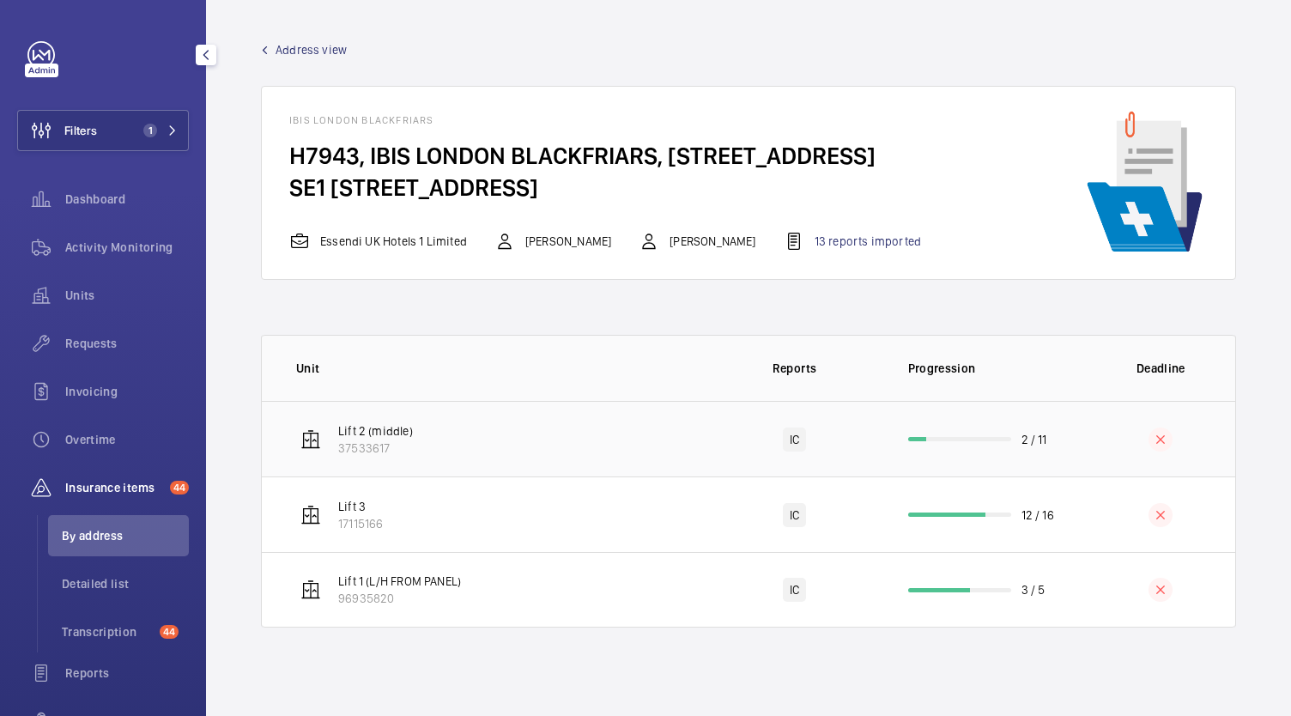
click at [394, 432] on p "Lift 2 (middle)" at bounding box center [375, 430] width 75 height 17
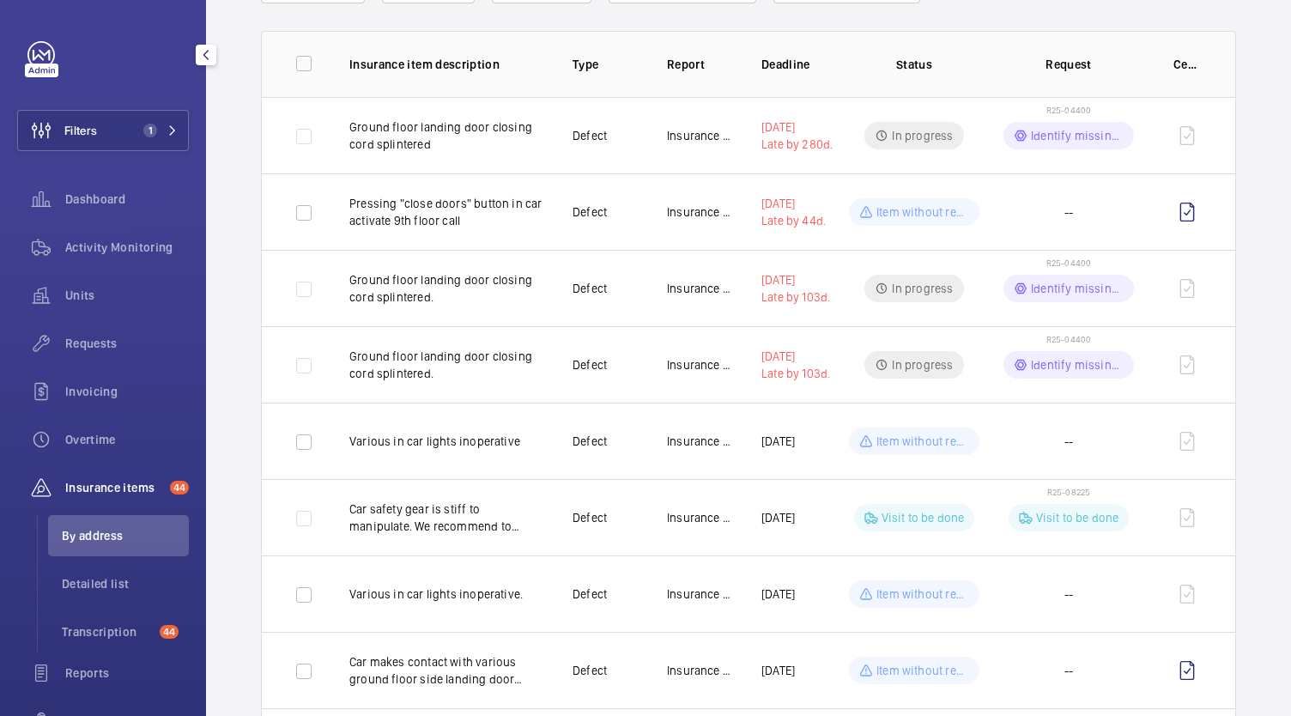
scroll to position [175, 0]
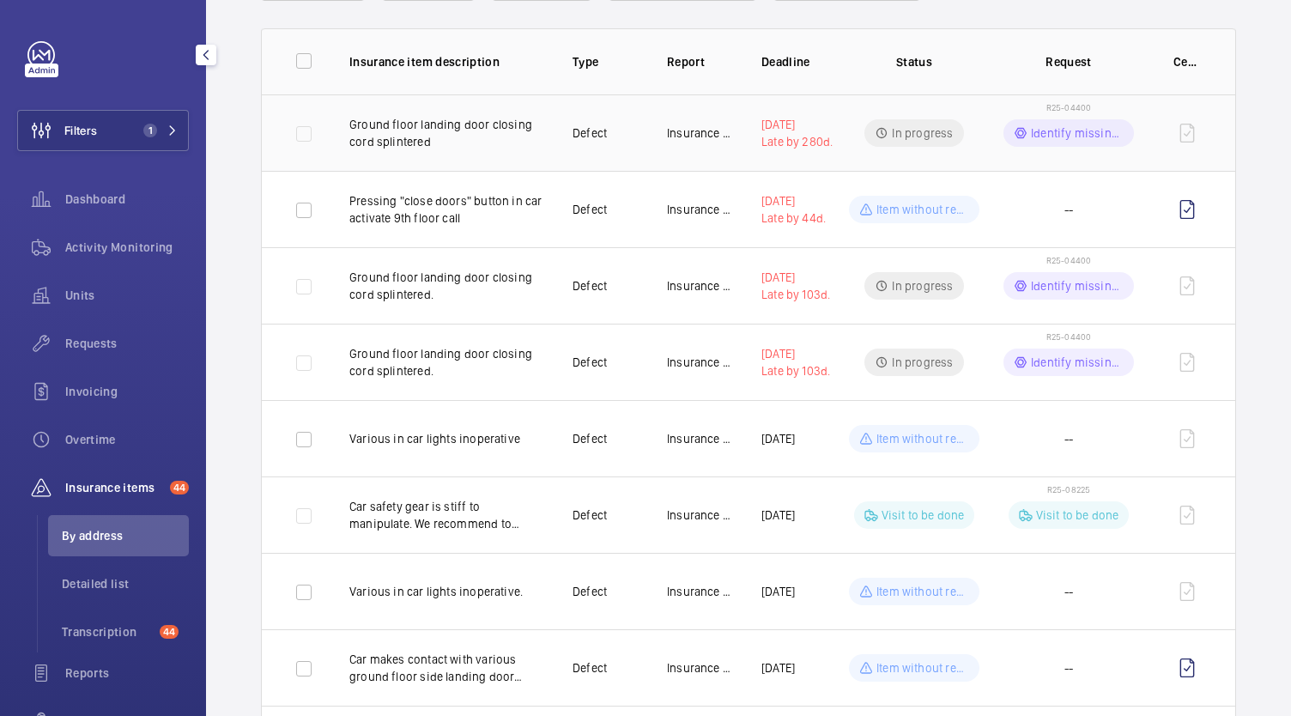
click at [377, 132] on p "Ground floor landing door closing cord splintered" at bounding box center [447, 133] width 196 height 34
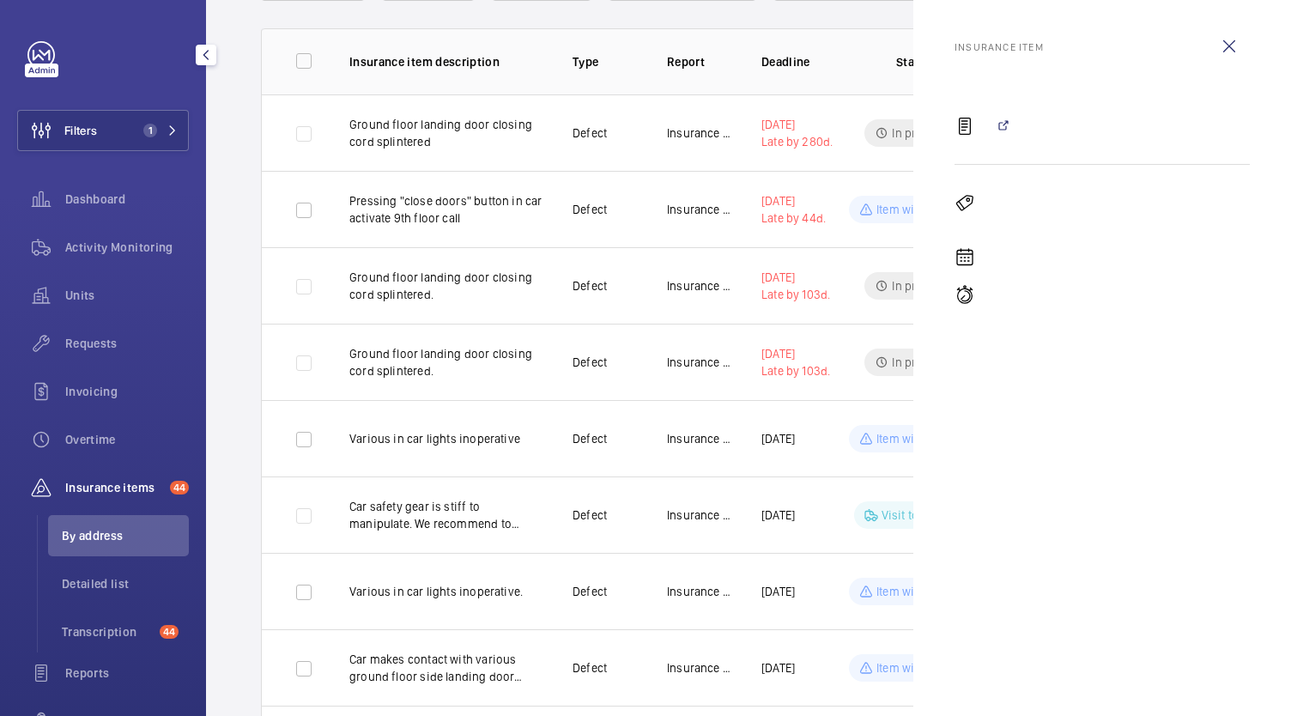
click at [971, 125] on mat-icon at bounding box center [964, 126] width 21 height 21
click at [965, 197] on mat-icon at bounding box center [964, 202] width 21 height 21
click at [959, 297] on mat-icon at bounding box center [964, 295] width 21 height 21
click at [1233, 38] on wm-front-icon-button at bounding box center [1228, 46] width 41 height 41
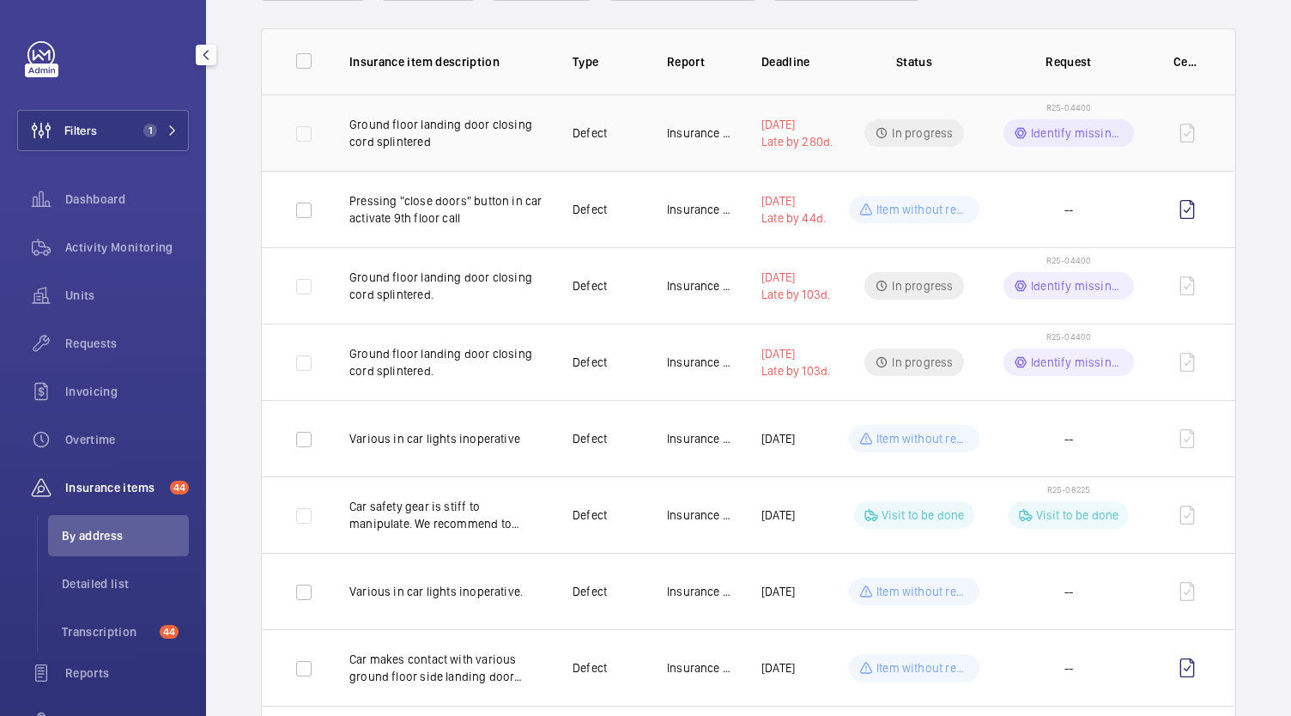
click at [579, 141] on p "Defect" at bounding box center [589, 132] width 34 height 17
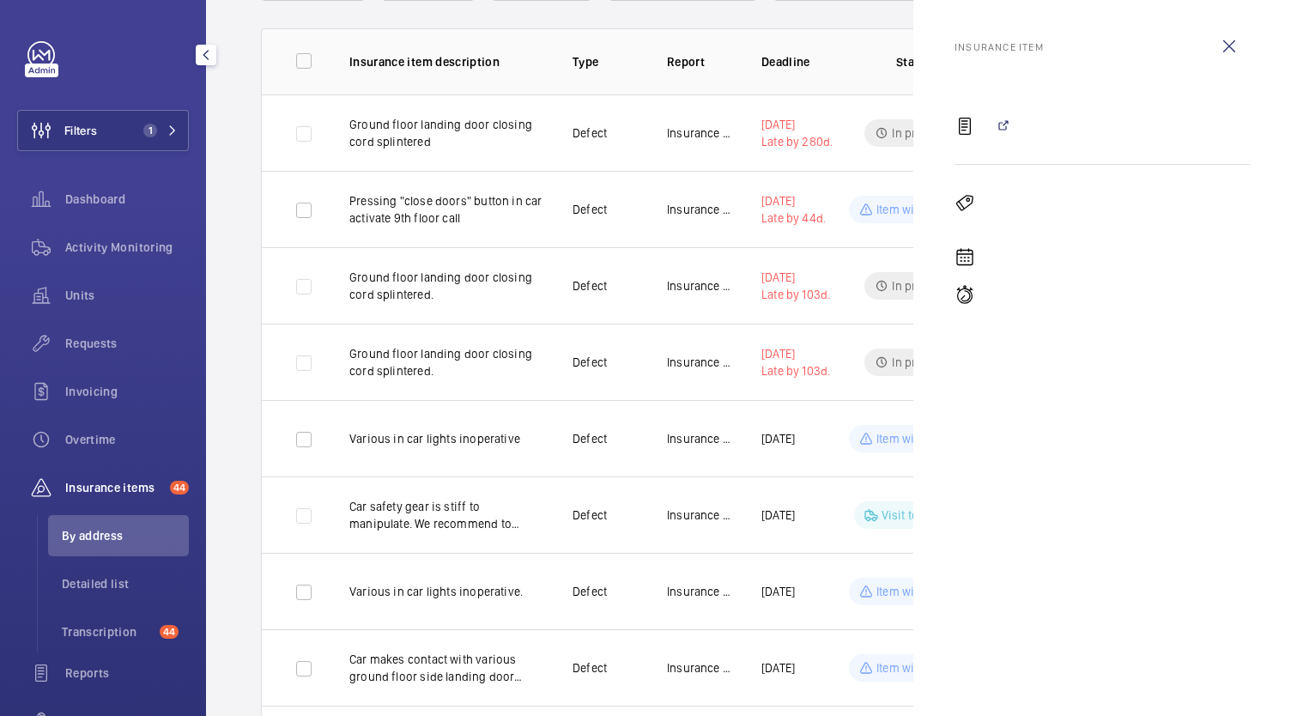
click at [977, 201] on div at bounding box center [1101, 202] width 295 height 21
click at [1220, 48] on wm-front-icon-button at bounding box center [1228, 46] width 41 height 41
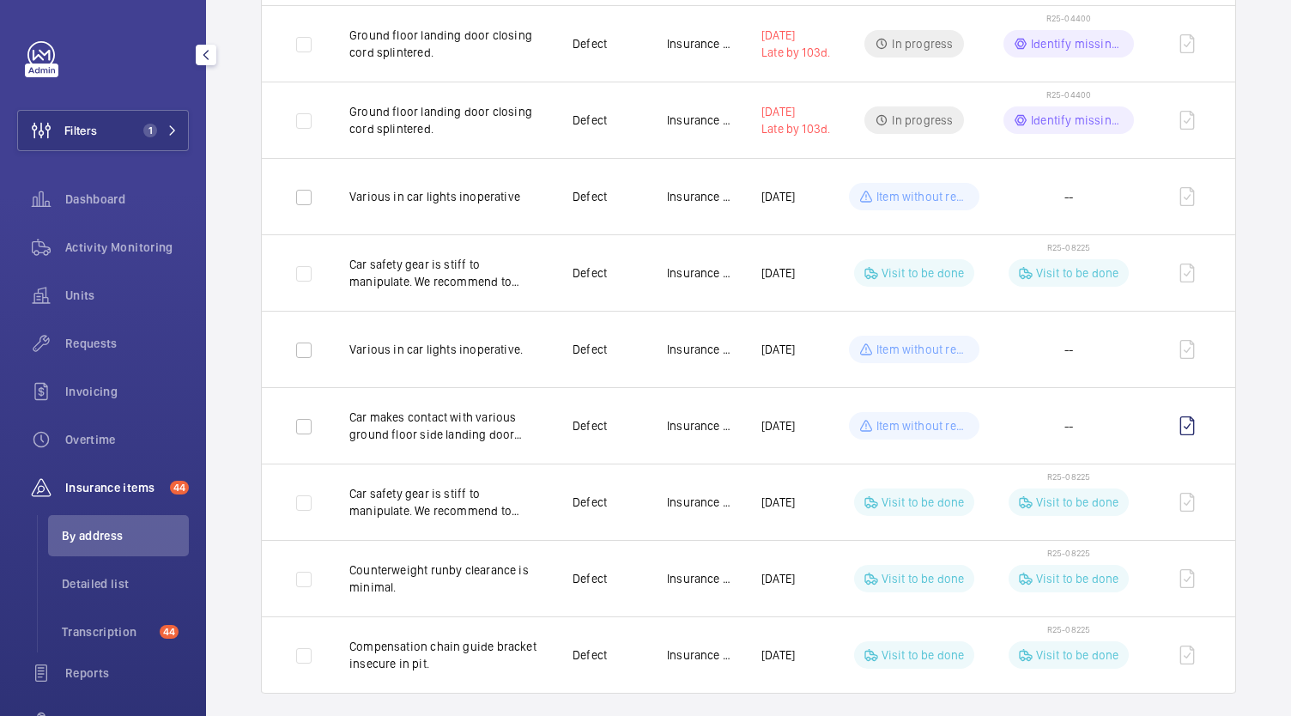
scroll to position [419, 0]
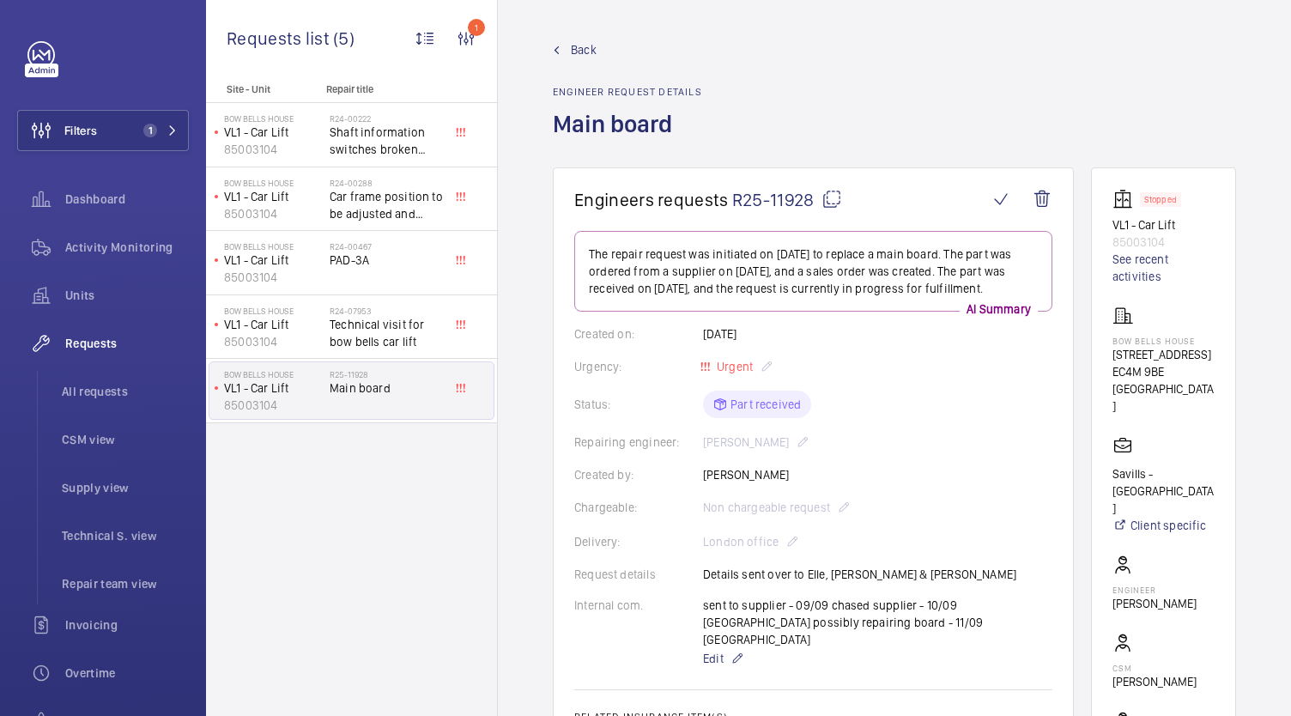
click at [1156, 218] on p "VL1 - Car Lift" at bounding box center [1163, 224] width 102 height 17
click at [106, 240] on span "Activity Monitoring" at bounding box center [127, 247] width 124 height 17
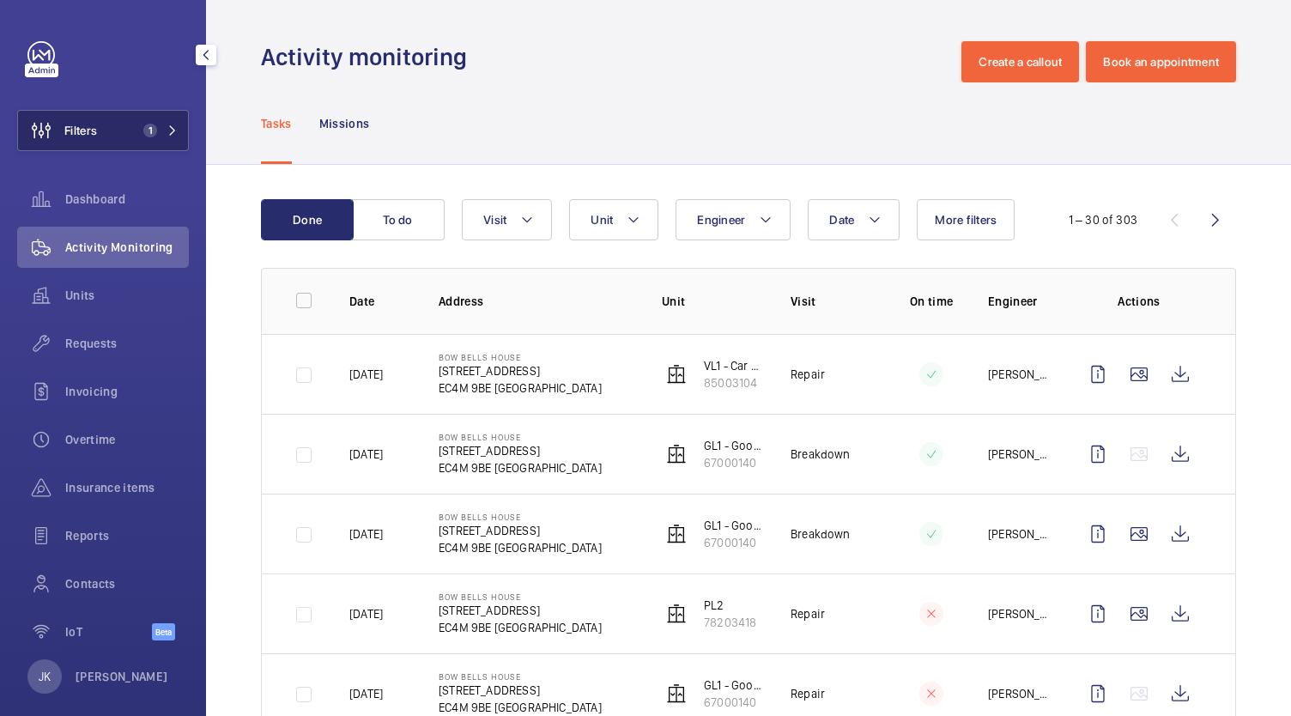
click at [130, 142] on button "Filters 1" at bounding box center [103, 130] width 172 height 41
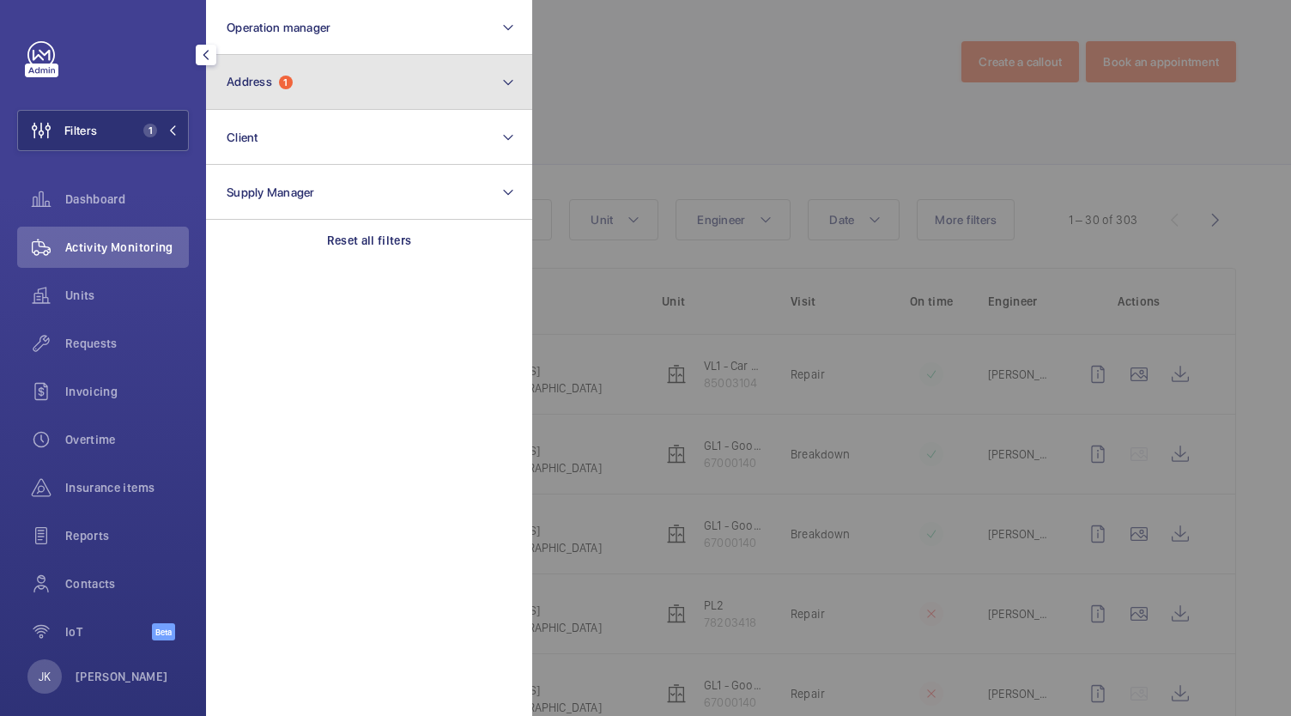
click at [352, 91] on button "Address 1" at bounding box center [369, 82] width 326 height 55
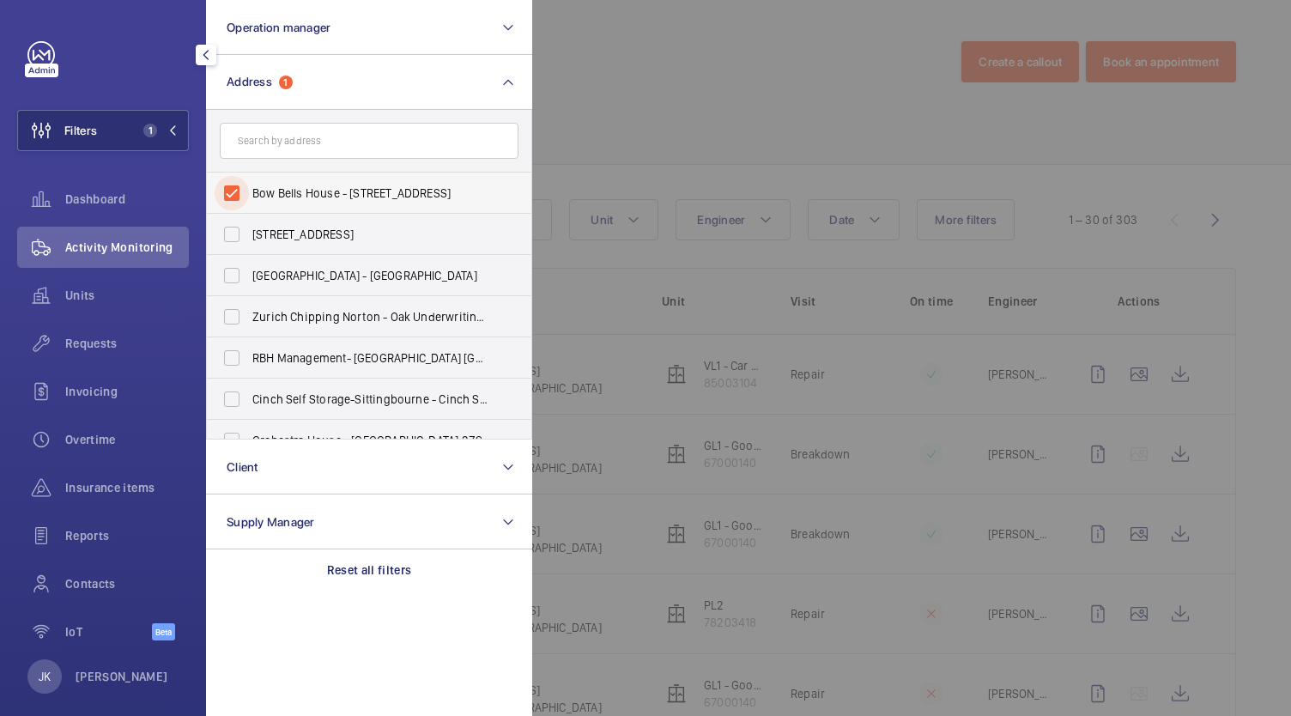
click at [235, 194] on input "Bow Bells House - 1 Bread St, LONDON EC4M 9BE" at bounding box center [232, 193] width 34 height 34
checkbox input "false"
click at [340, 146] on input "text" at bounding box center [369, 141] width 299 height 36
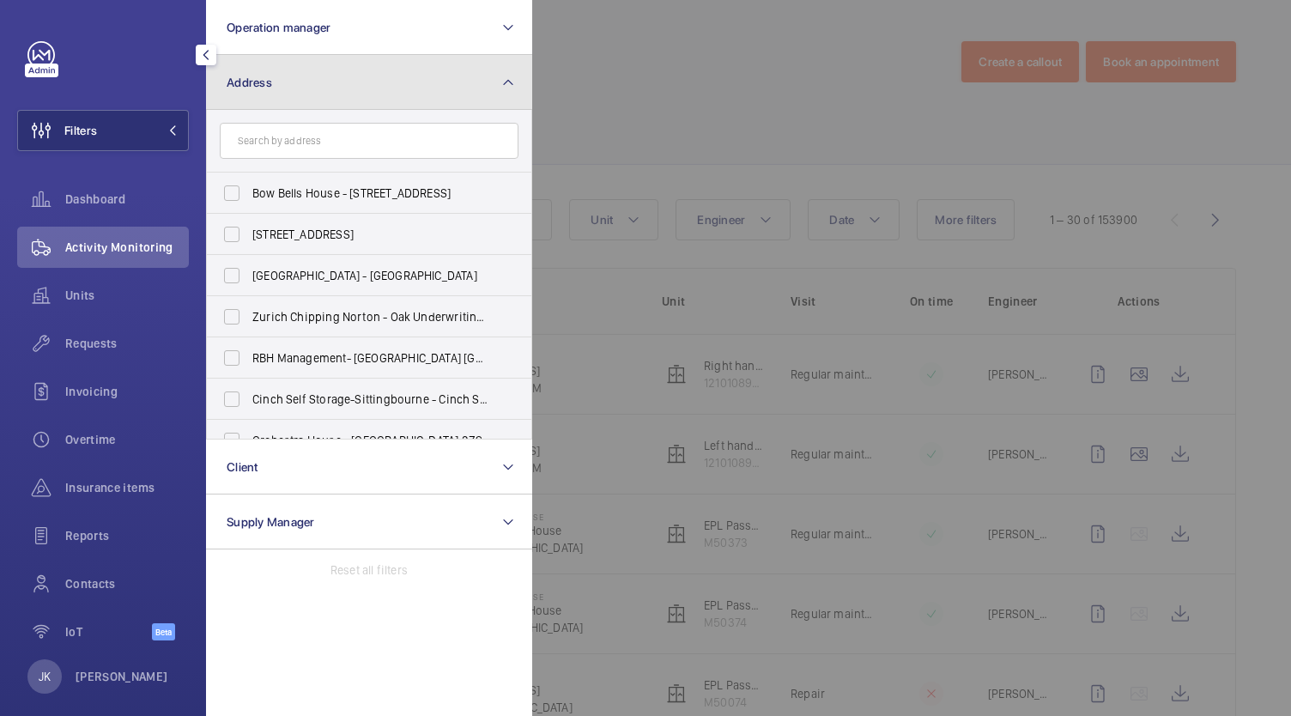
click at [499, 74] on button "Address" at bounding box center [369, 82] width 326 height 55
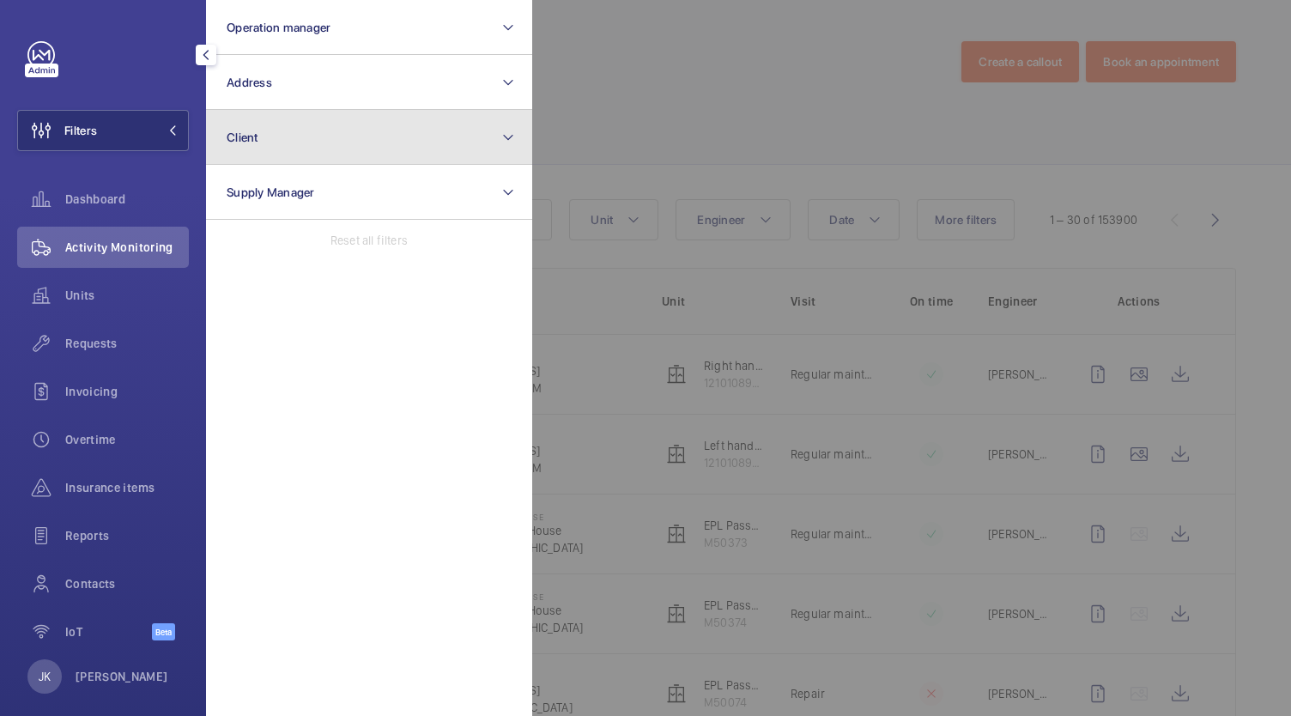
click at [461, 144] on button "Client" at bounding box center [369, 137] width 326 height 55
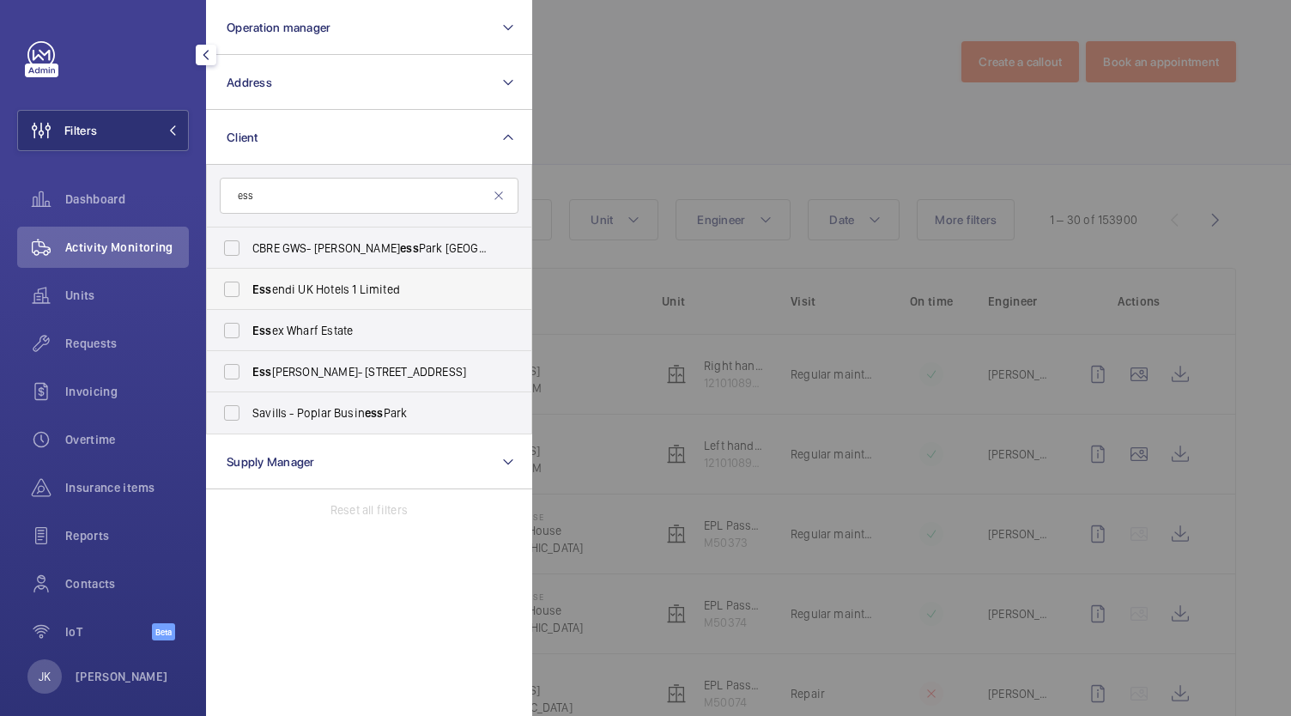
type input "ess"
click at [393, 293] on span "Ess endi UK Hotels 1 Limited" at bounding box center [370, 289] width 236 height 17
click at [249, 293] on input "Ess endi UK Hotels 1 Limited" at bounding box center [232, 289] width 34 height 34
checkbox input "true"
click at [685, 88] on div at bounding box center [1177, 358] width 1291 height 716
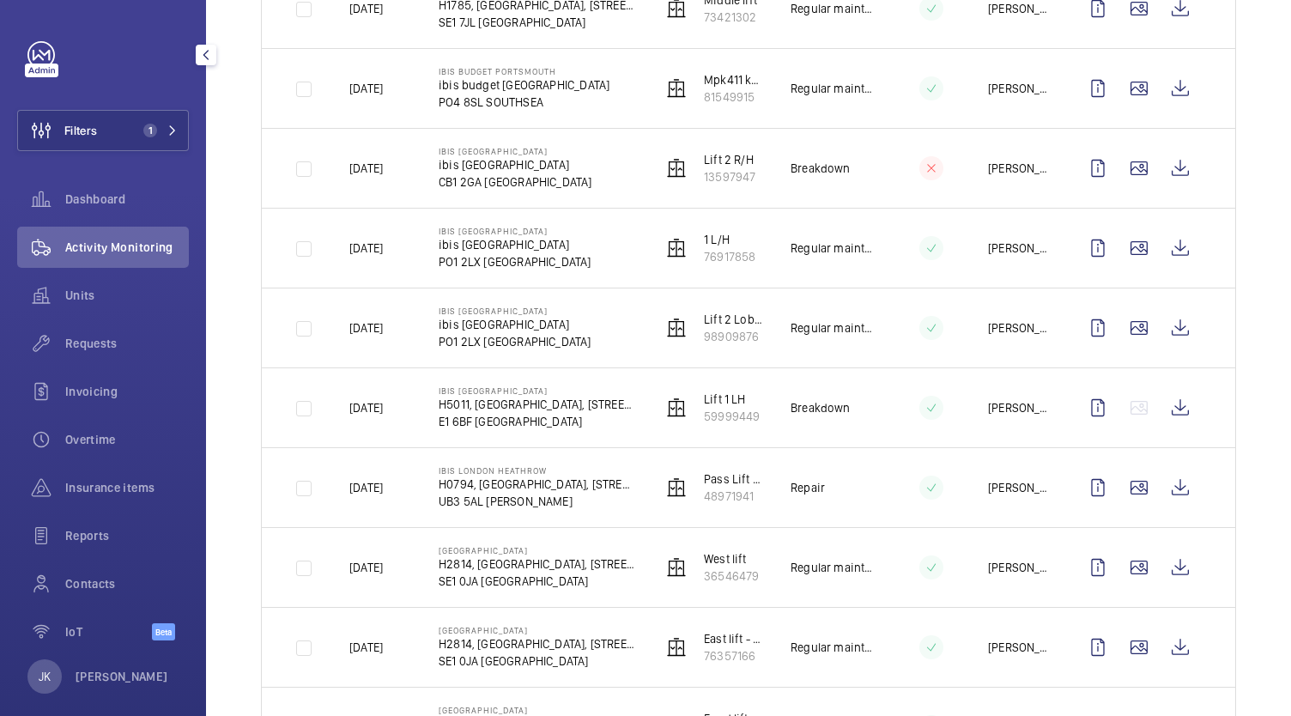
scroll to position [606, 0]
click at [102, 301] on span "Units" at bounding box center [127, 295] width 124 height 17
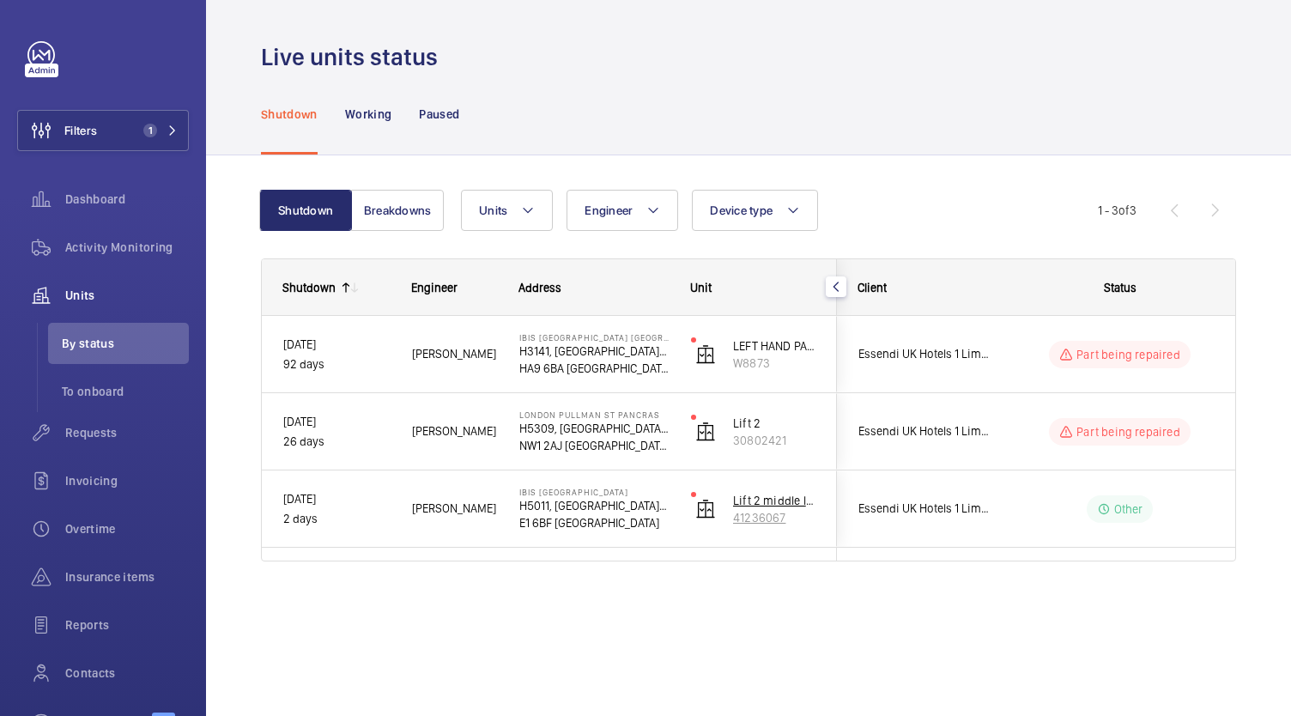
click at [771, 499] on p "Lift 2 middle lift" at bounding box center [774, 500] width 82 height 17
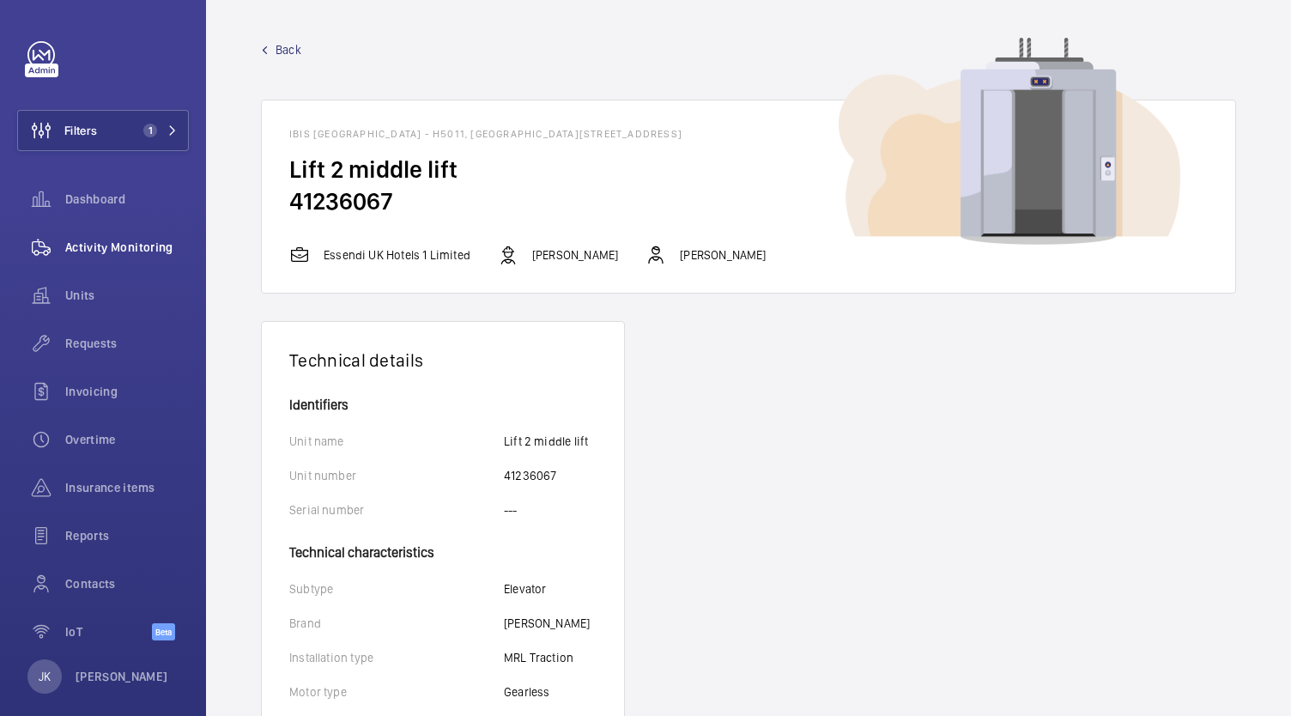
click at [138, 251] on span "Activity Monitoring" at bounding box center [127, 247] width 124 height 17
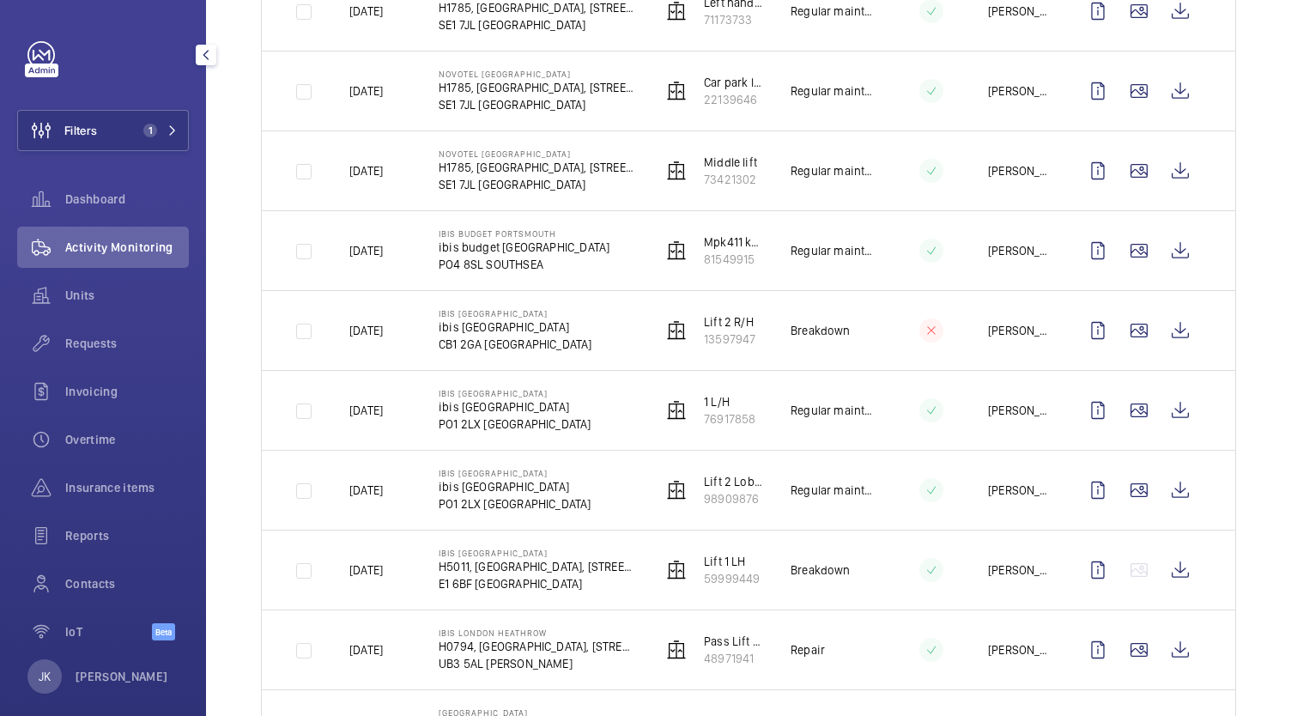
scroll to position [448, 0]
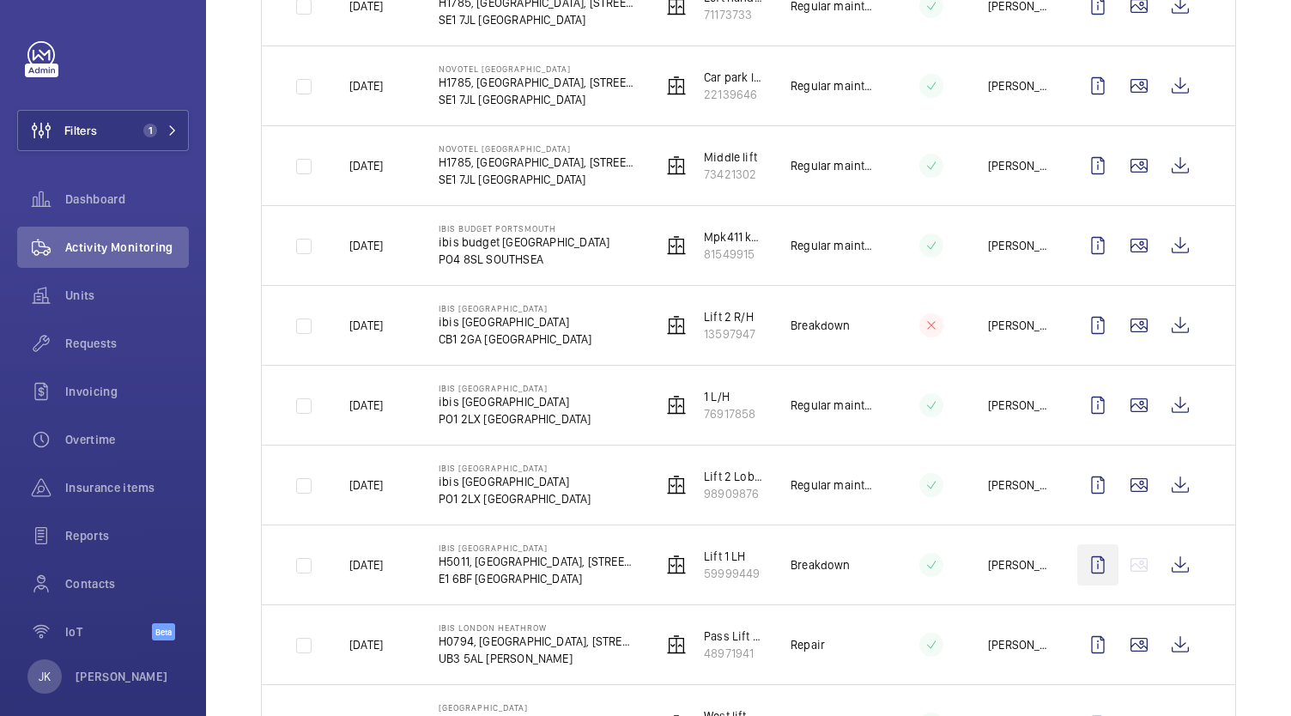
click at [1085, 570] on wm-front-icon-button at bounding box center [1097, 564] width 41 height 41
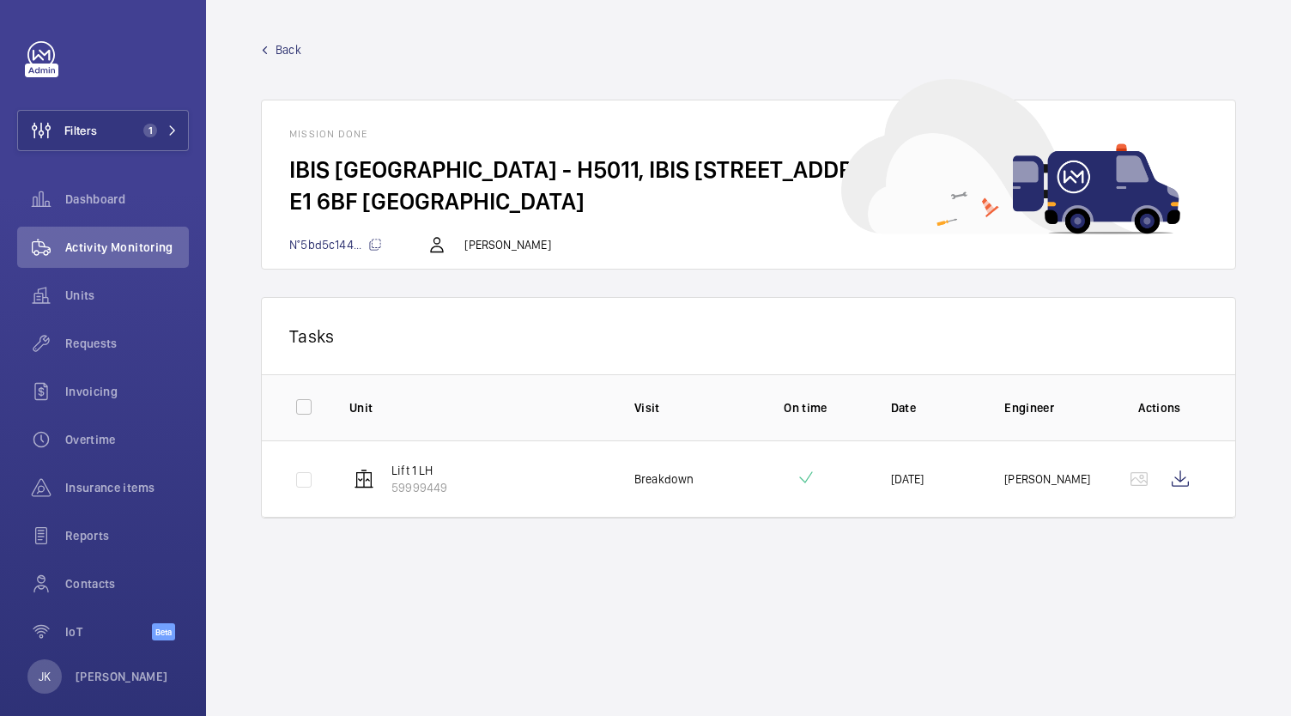
click at [577, 469] on td "Lift 1 LH 59999449" at bounding box center [464, 478] width 285 height 77
click at [1195, 477] on wm-front-icon-button at bounding box center [1179, 478] width 41 height 41
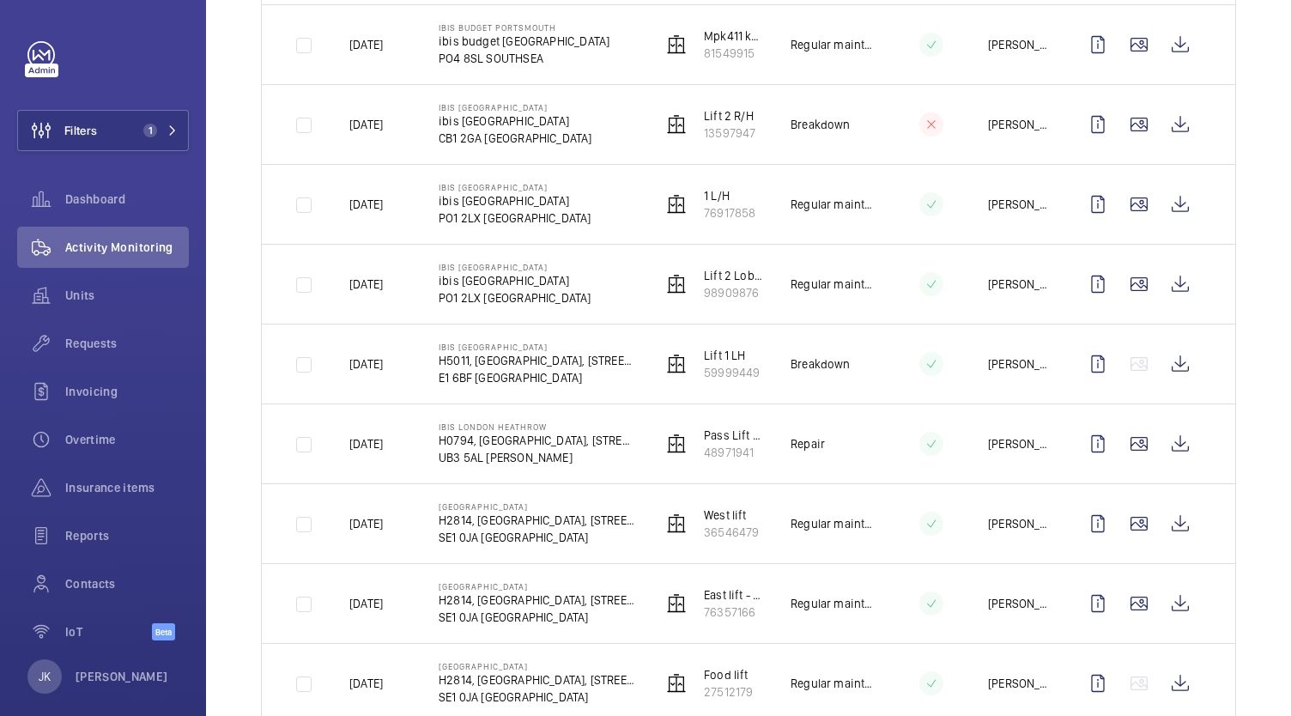
scroll to position [650, 0]
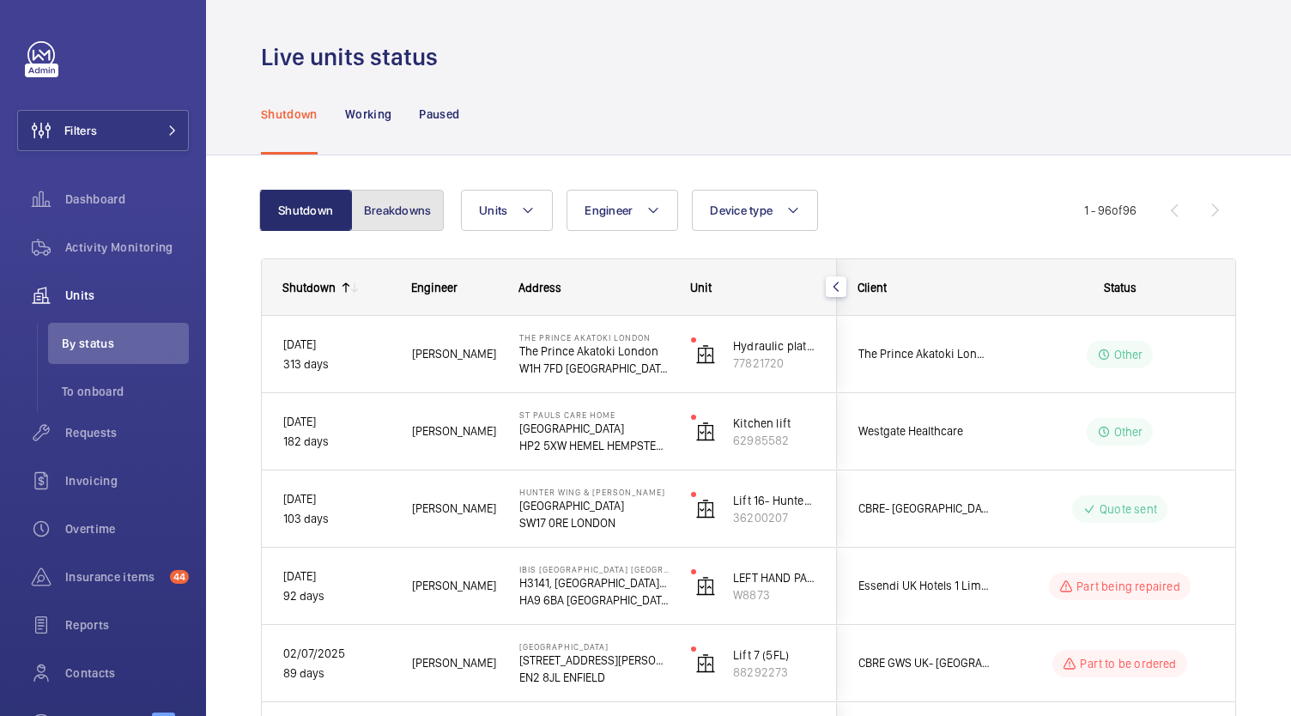
click at [407, 209] on button "Breakdowns" at bounding box center [397, 210] width 93 height 41
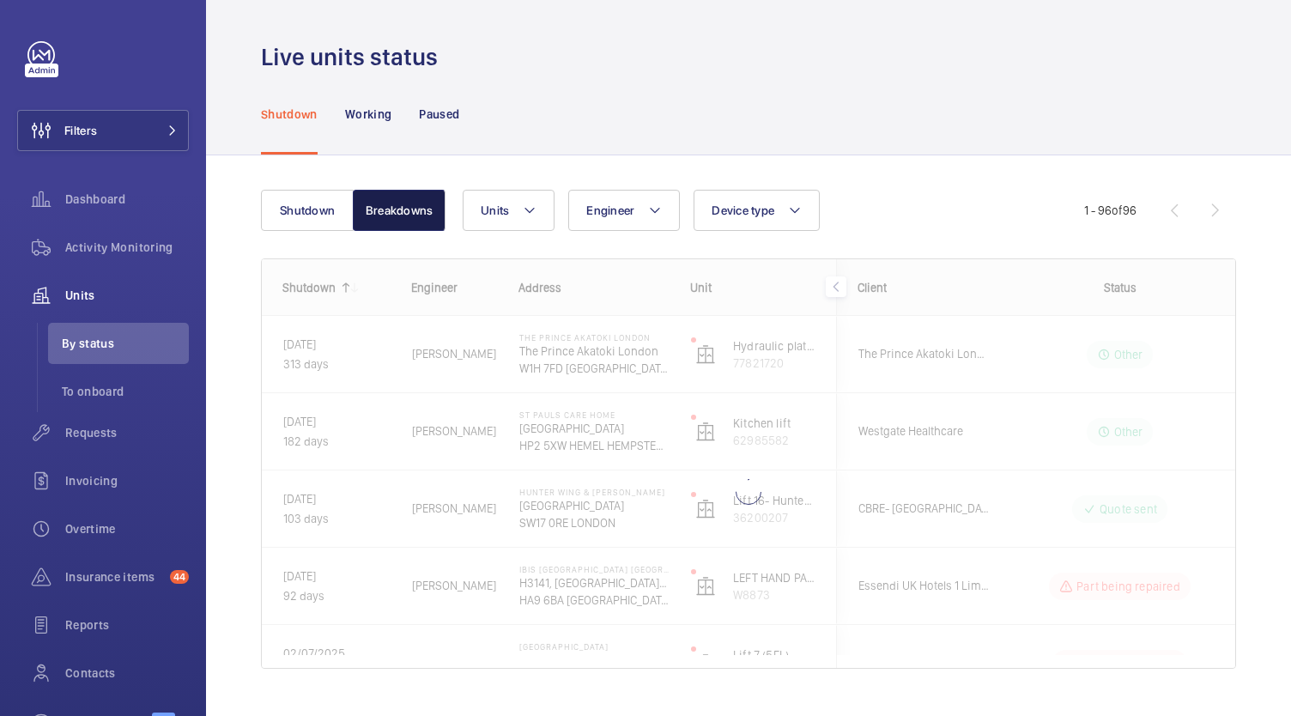
click at [396, 219] on button "Breakdowns" at bounding box center [399, 210] width 93 height 41
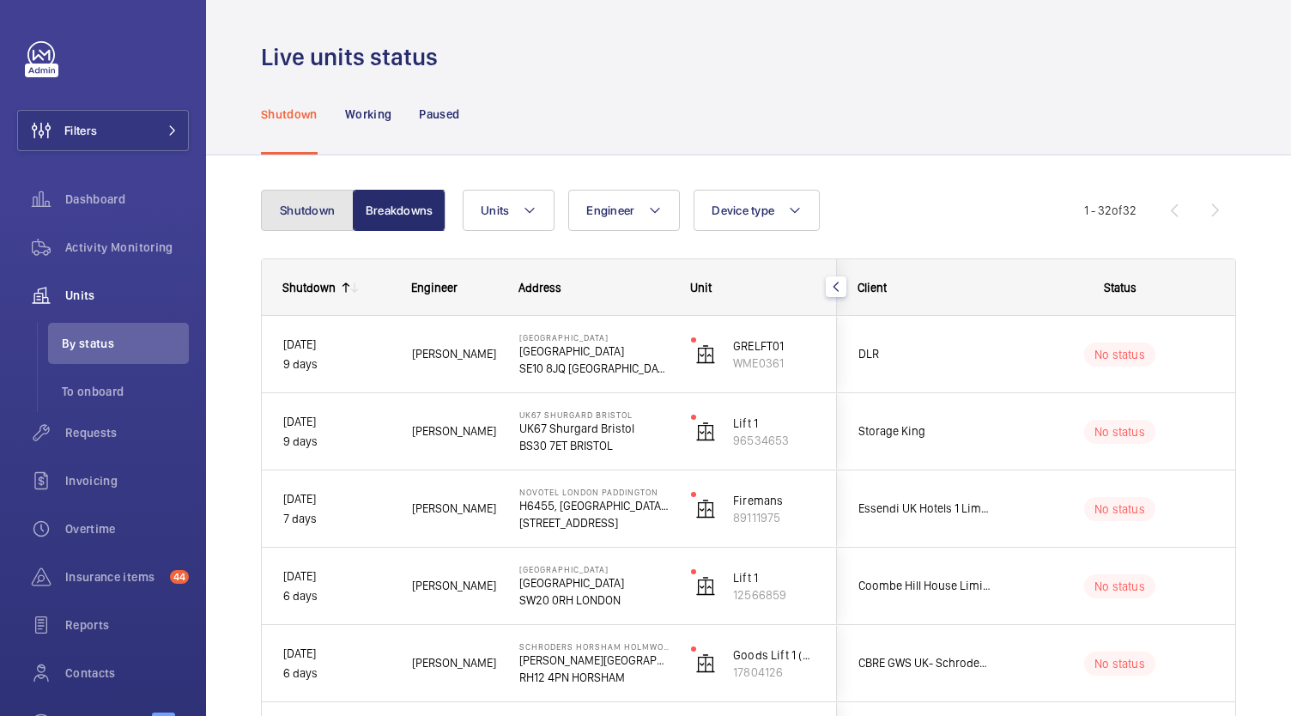
click at [299, 195] on button "Shutdown" at bounding box center [307, 210] width 93 height 41
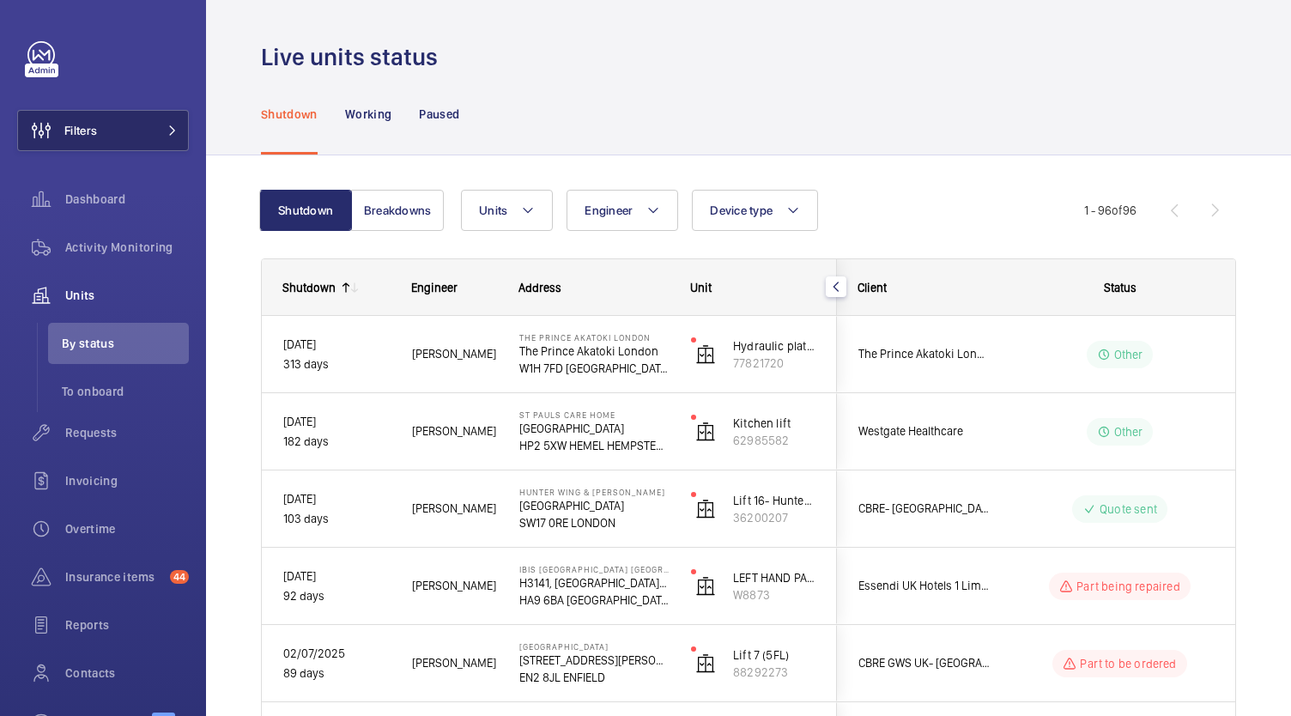
click at [135, 147] on button "Filters" at bounding box center [103, 130] width 172 height 41
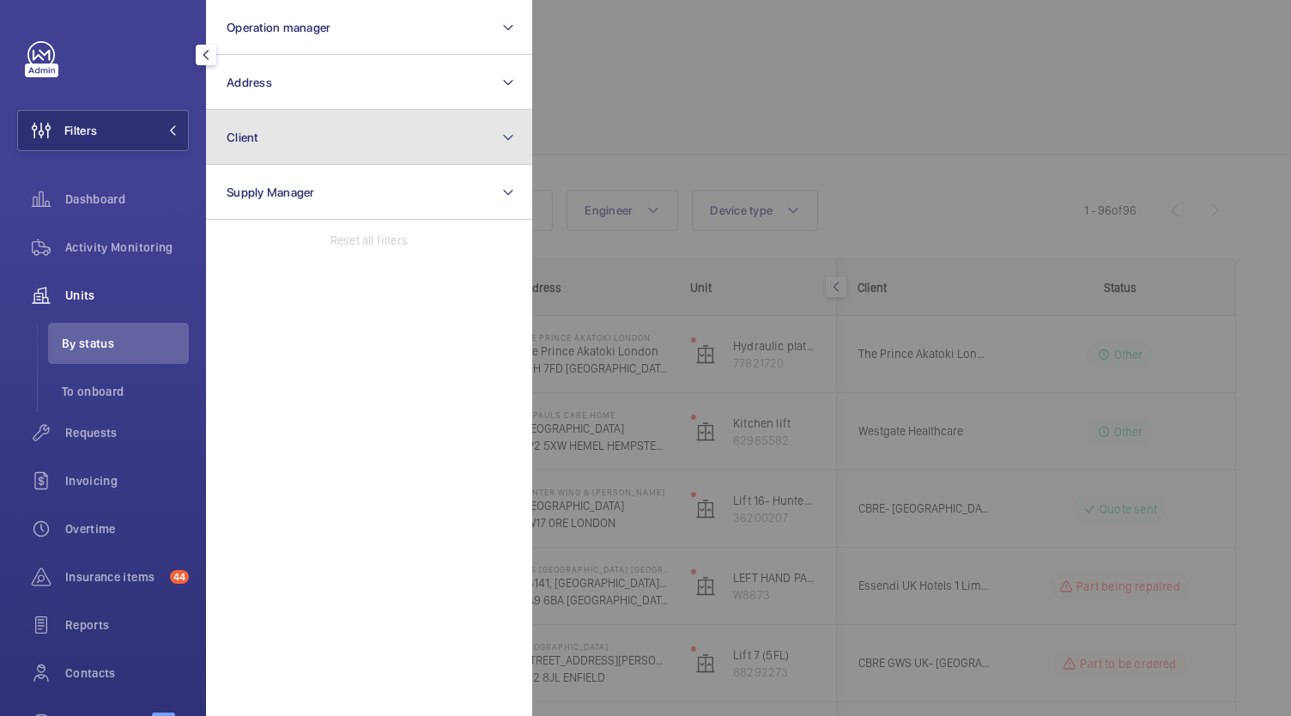
click at [402, 149] on button "Client" at bounding box center [369, 137] width 326 height 55
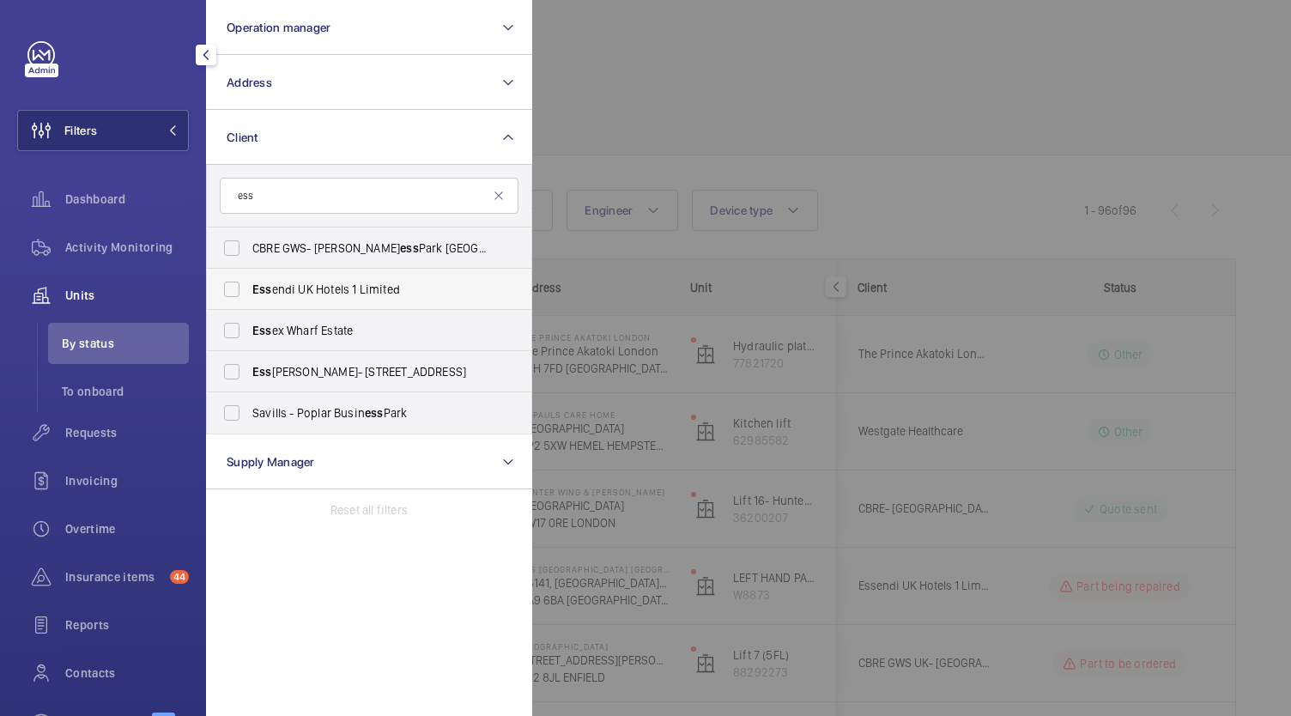
type input "ess"
click at [390, 293] on span "Ess endi UK Hotels 1 Limited" at bounding box center [370, 289] width 236 height 17
click at [249, 293] on input "Ess endi UK Hotels 1 Limited" at bounding box center [232, 289] width 34 height 34
checkbox input "true"
click at [851, 93] on div at bounding box center [1177, 358] width 1291 height 716
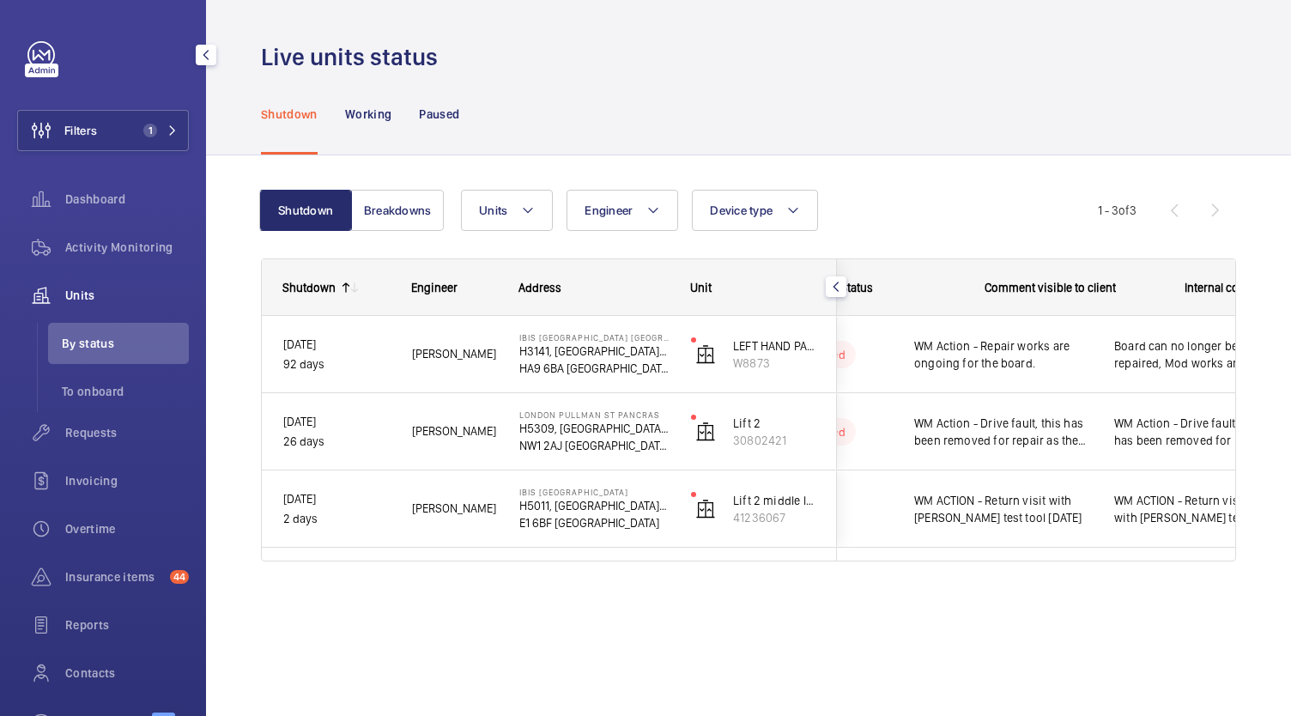
scroll to position [0, 391]
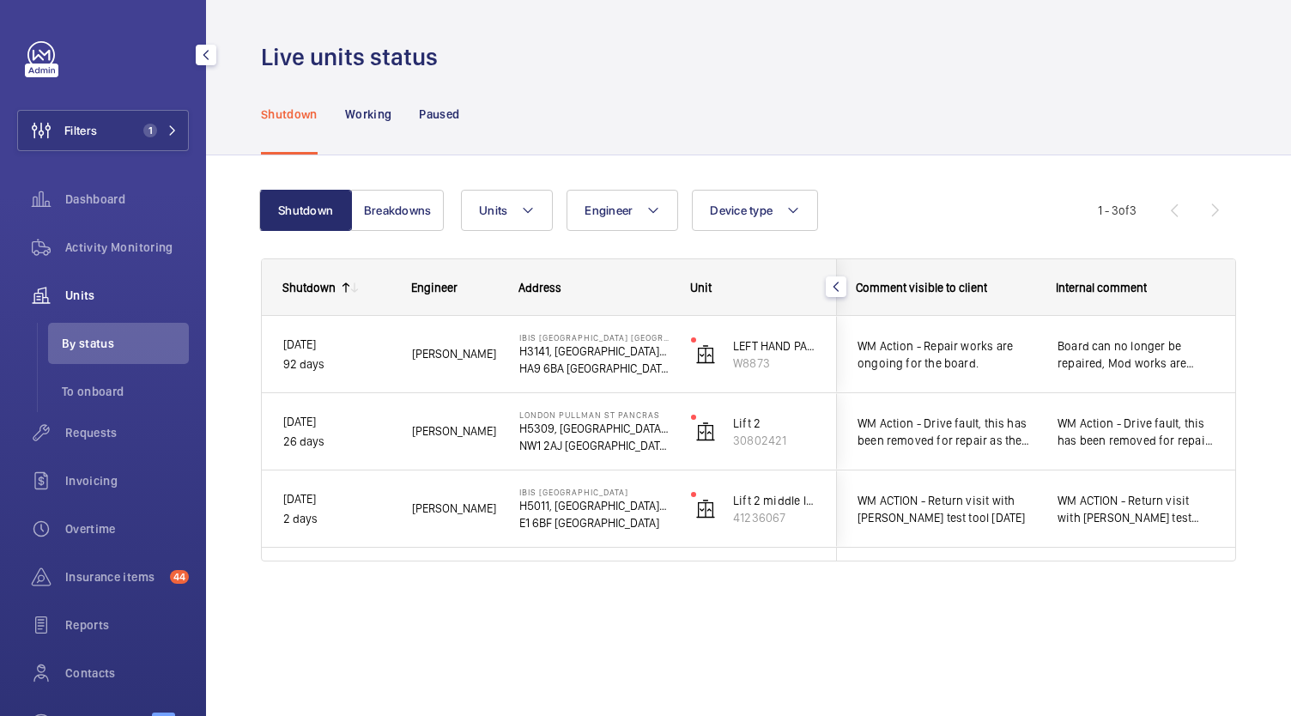
click at [1141, 360] on span "Board can no longer be repaired, Mod works are starting in October" at bounding box center [1135, 354] width 157 height 34
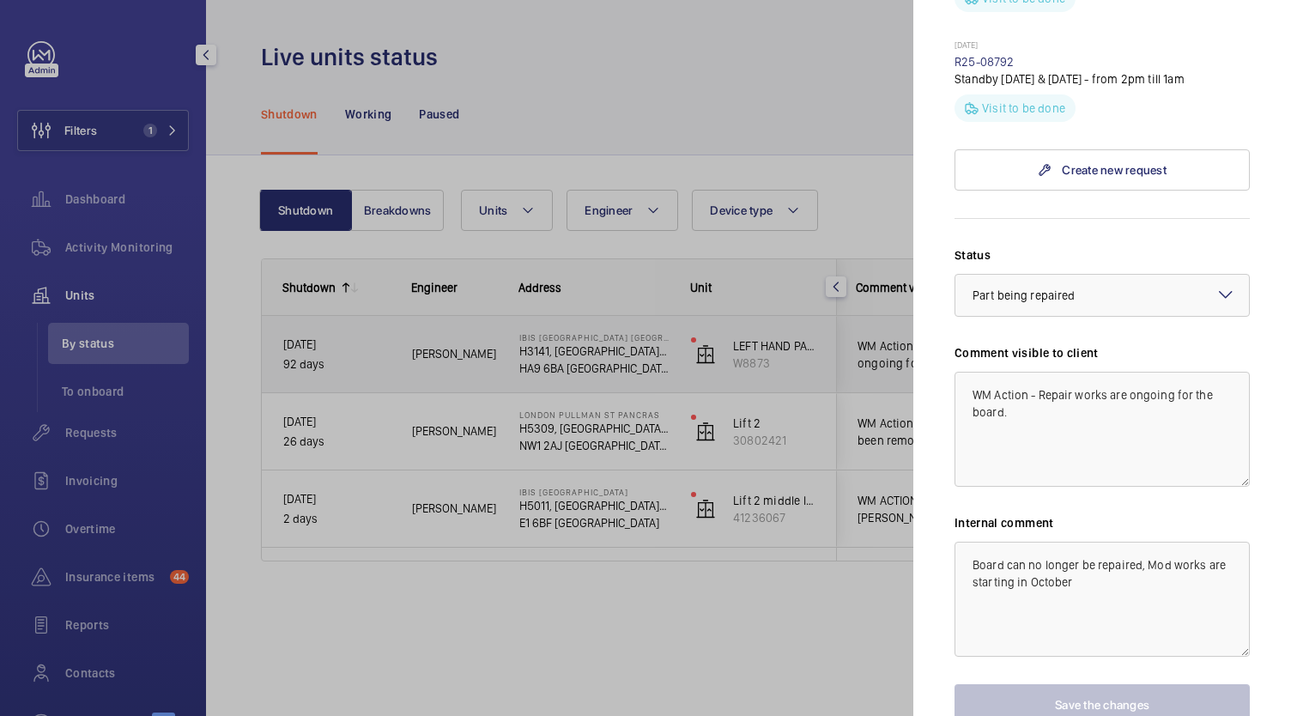
scroll to position [1169, 0]
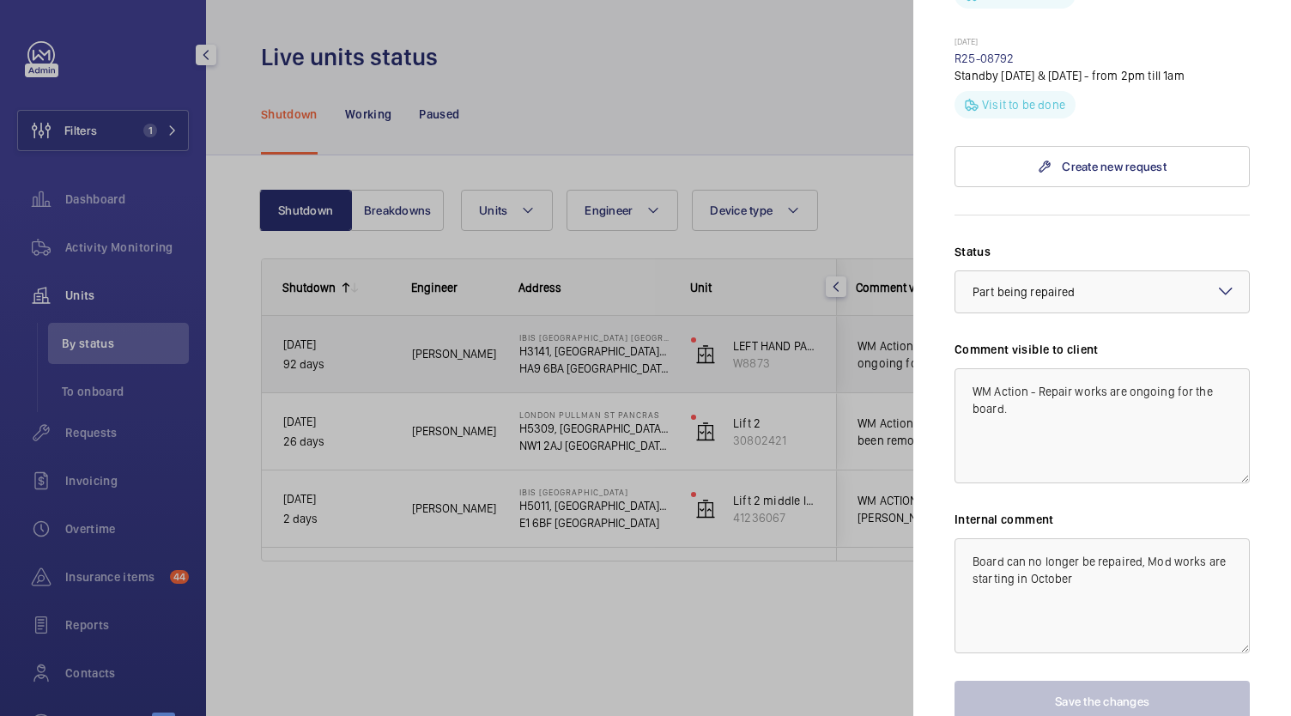
click at [813, 652] on div at bounding box center [645, 358] width 1291 height 716
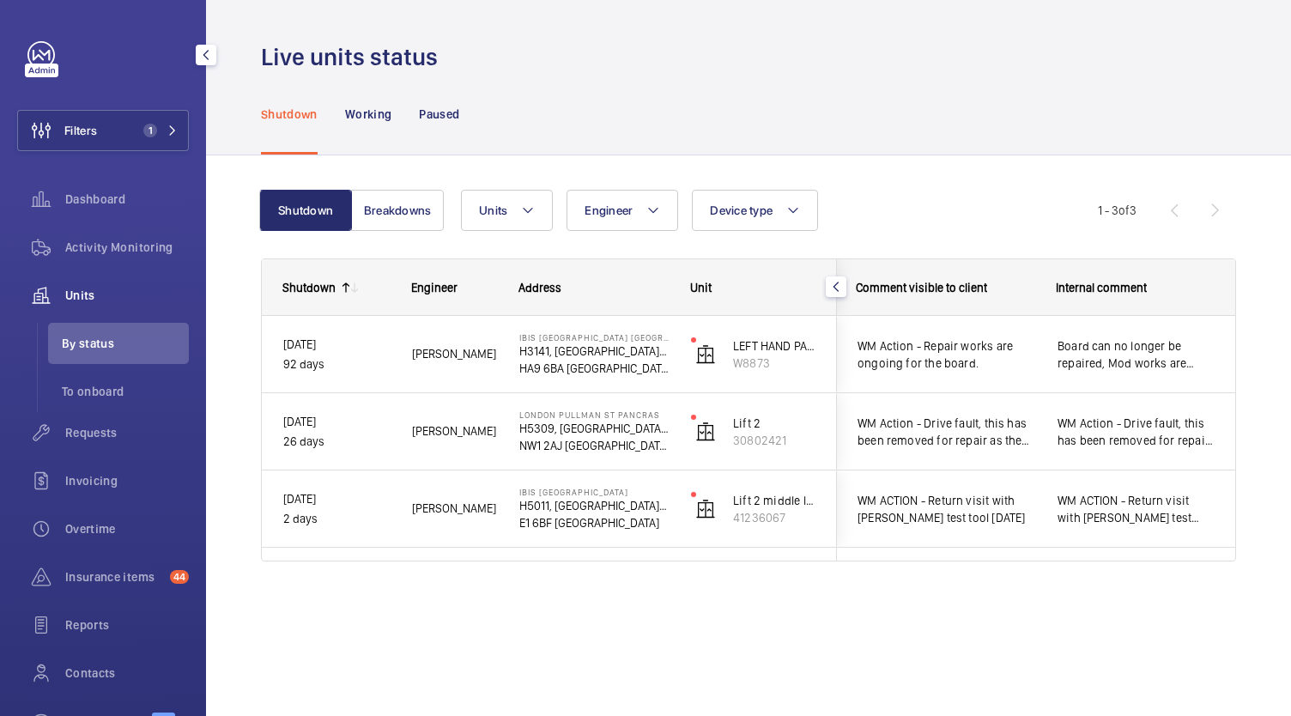
click at [1134, 438] on span "WM Action - Drive fault, this has been removed for repair as the unit is obsole…" at bounding box center [1135, 431] width 157 height 34
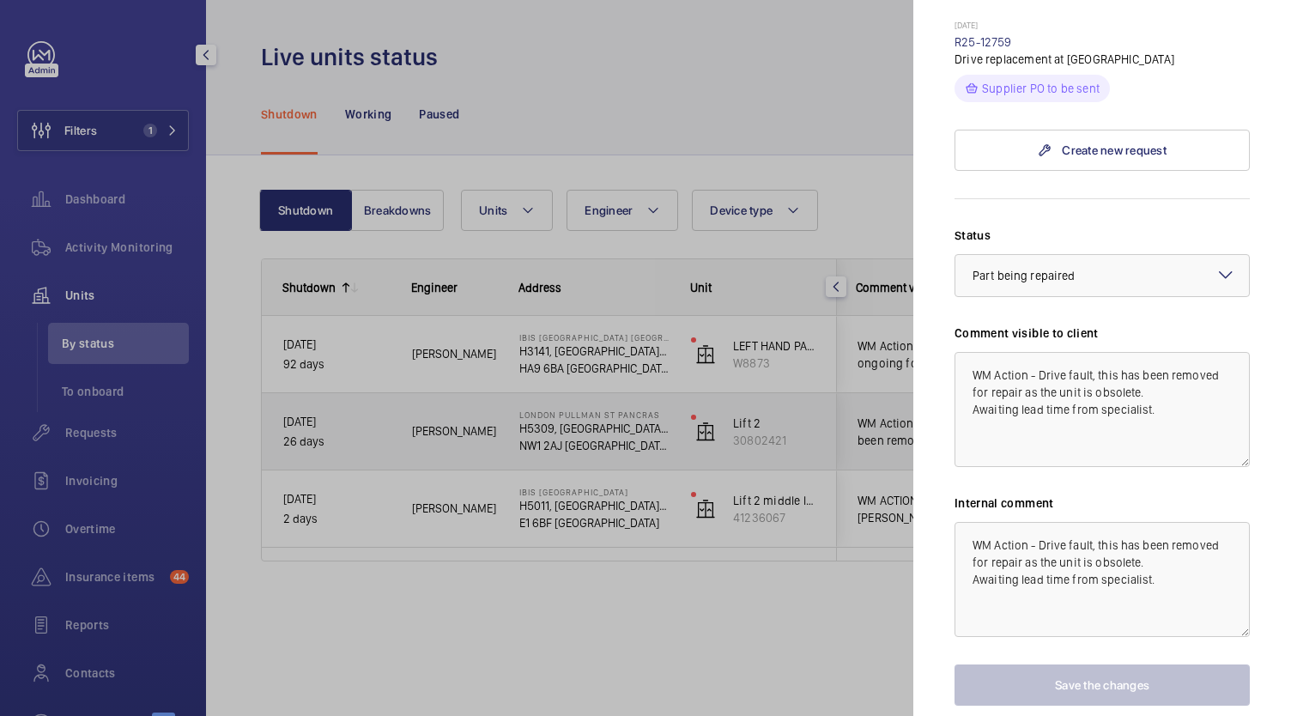
scroll to position [1191, 0]
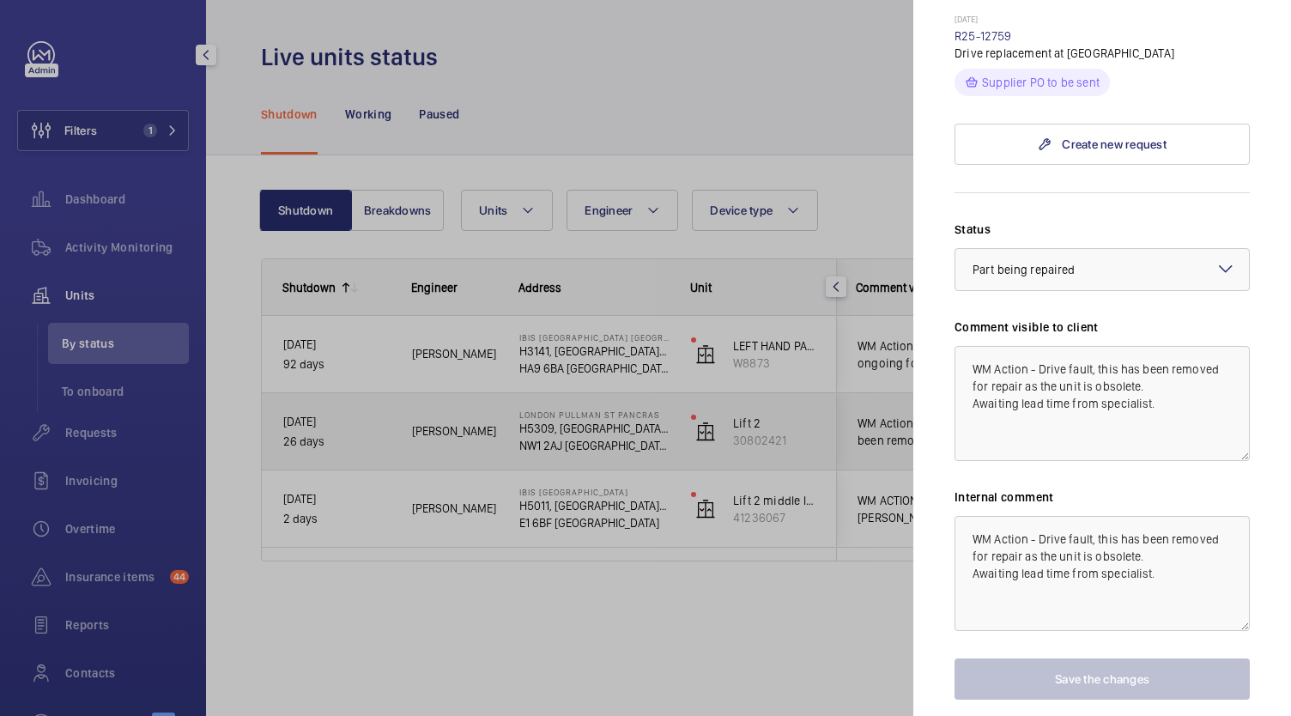
click at [828, 630] on div at bounding box center [645, 358] width 1291 height 716
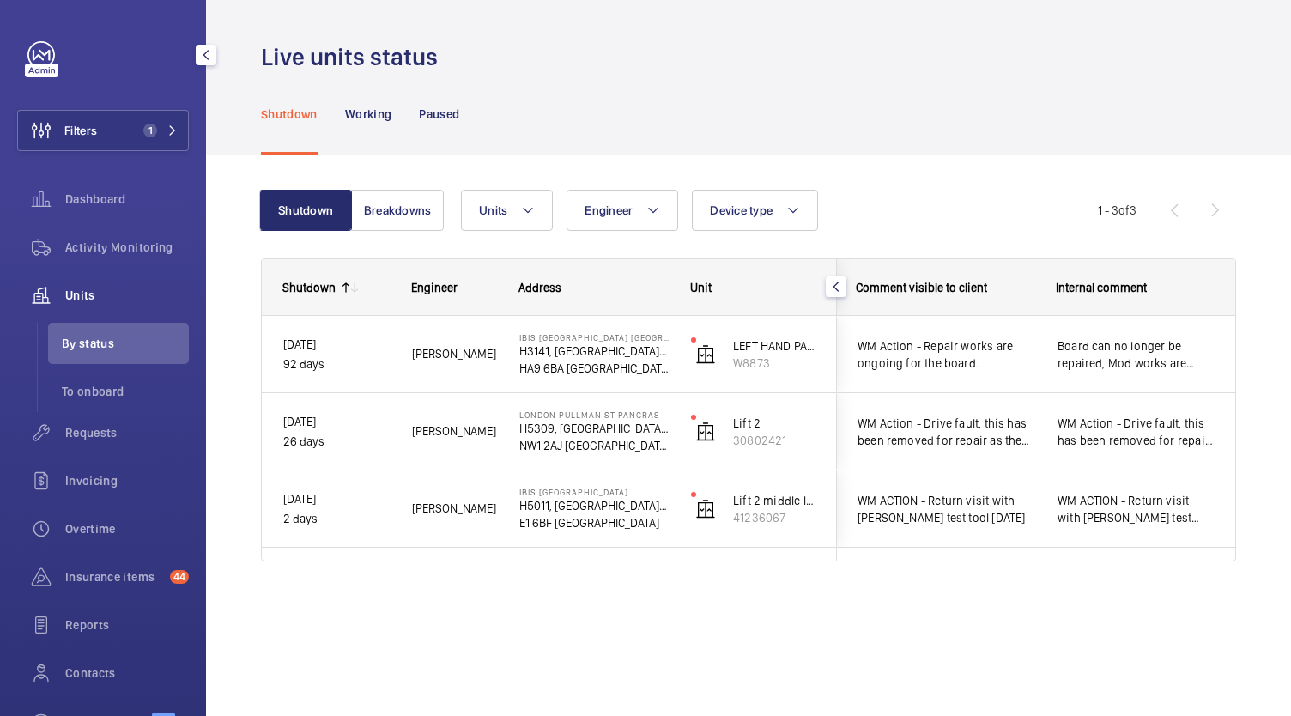
click at [426, 513] on span "[PERSON_NAME]" at bounding box center [454, 509] width 85 height 20
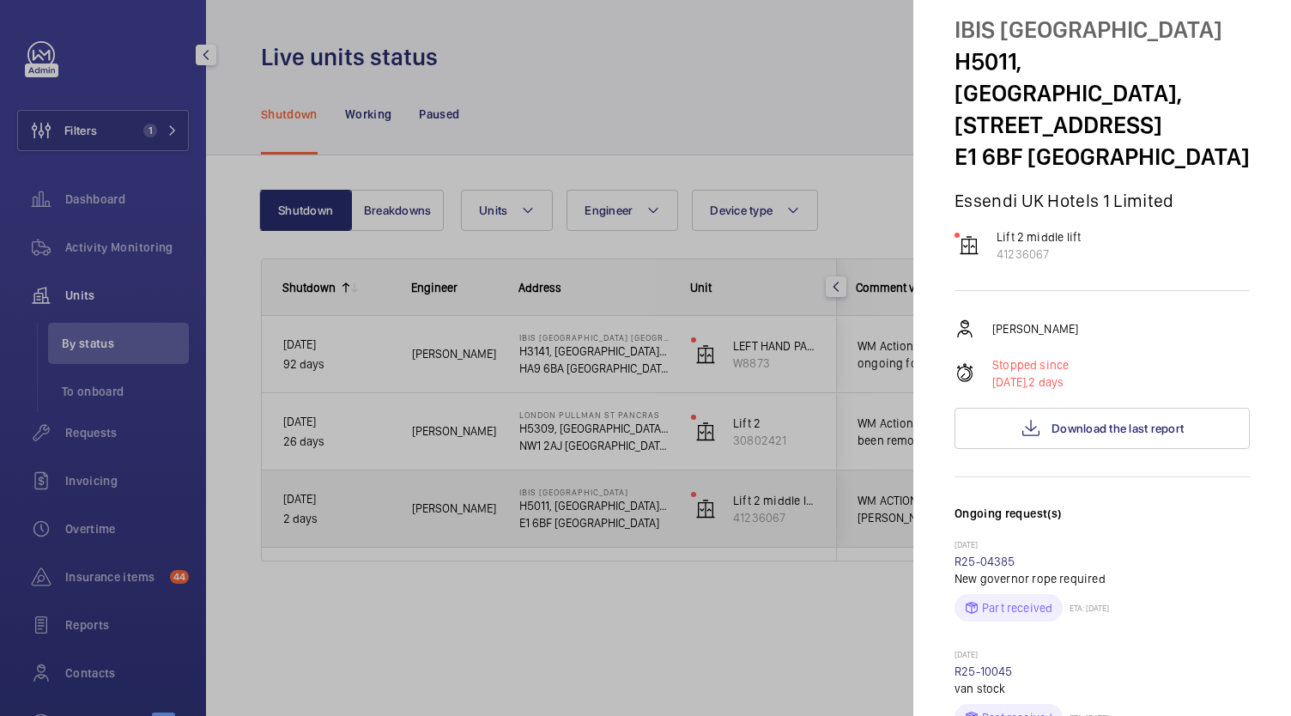
scroll to position [51, 0]
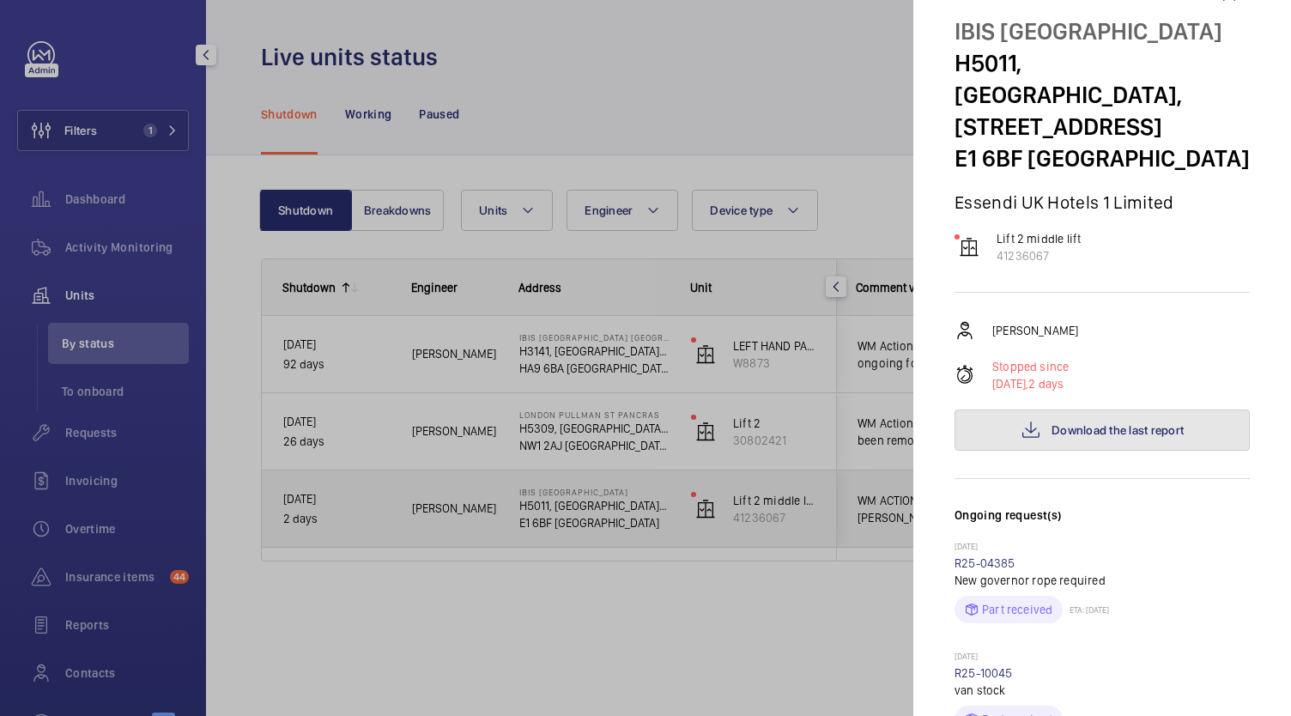
click at [1071, 423] on span "Download the last report" at bounding box center [1117, 430] width 132 height 14
